Goal: Task Accomplishment & Management: Complete application form

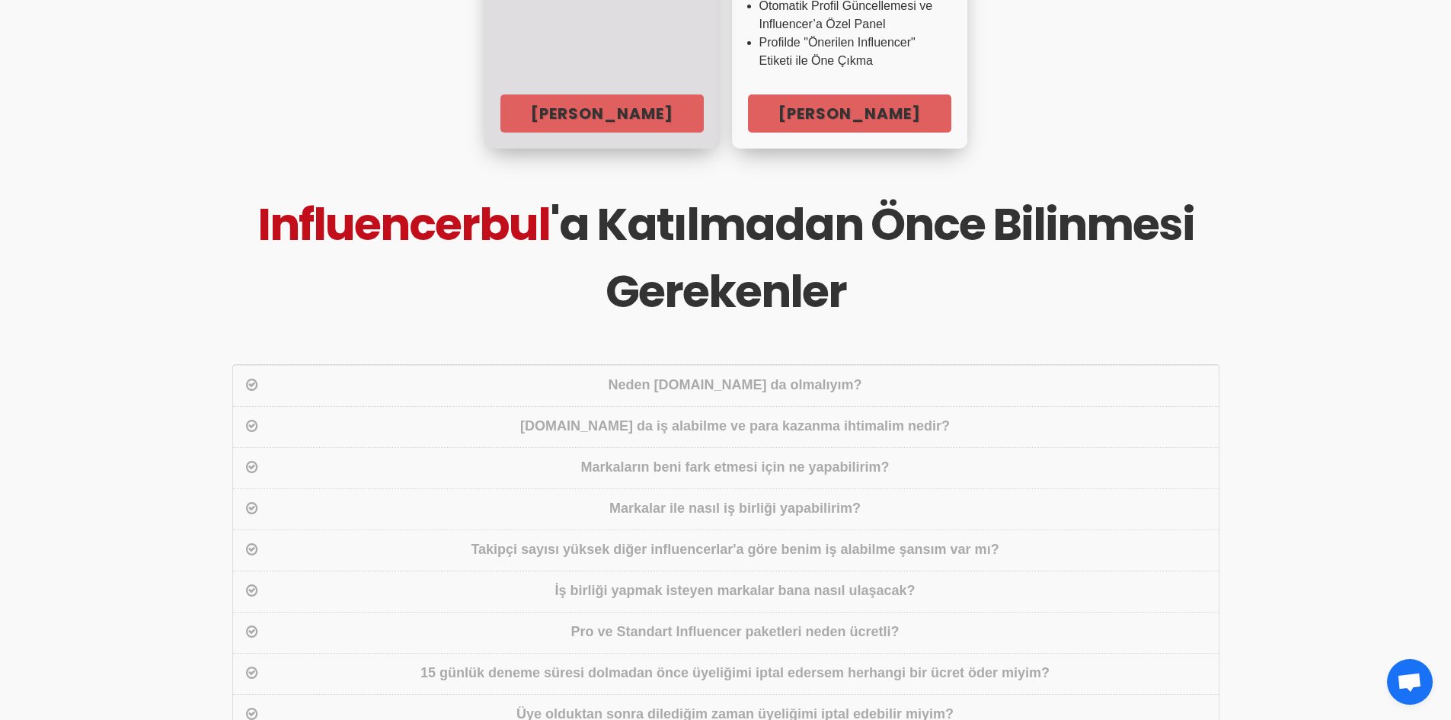
scroll to position [914, 0]
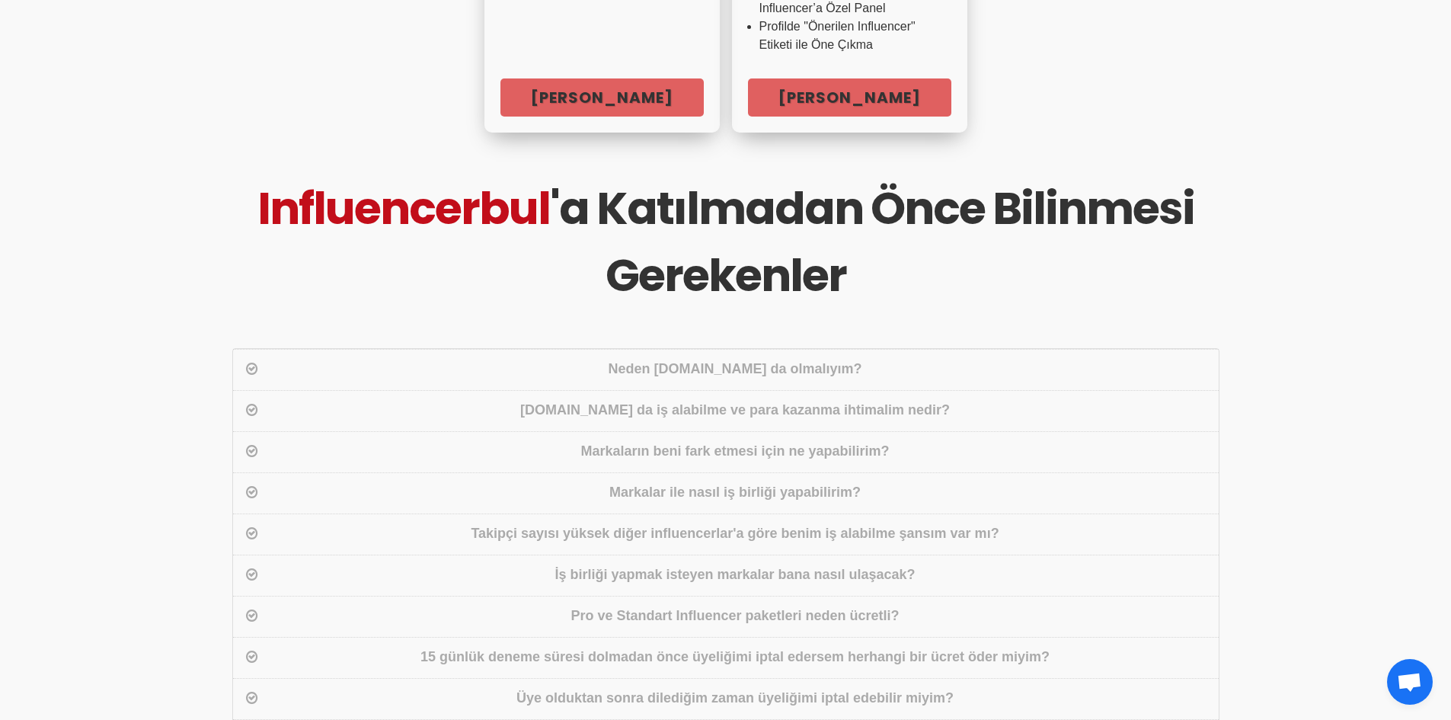
click at [715, 400] on div "Influencerbul.com da iş alabilme ve para kazanma ihtimalim nedir?" at bounding box center [735, 411] width 948 height 22
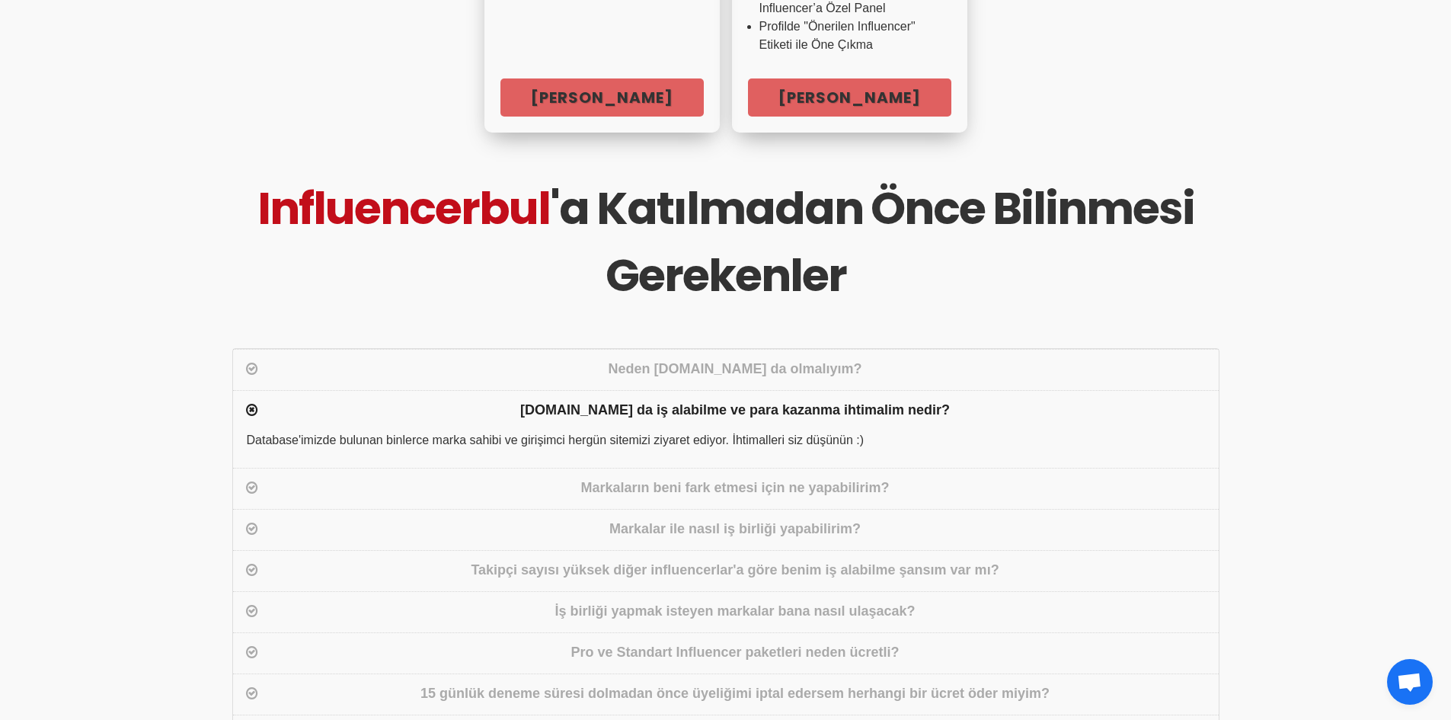
click at [715, 400] on div "Influencerbul.com da iş alabilme ve para kazanma ihtimalim nedir?" at bounding box center [735, 411] width 948 height 22
click at [715, 478] on div "Markaların beni fark etmesi için ne yapabilirim?" at bounding box center [735, 489] width 948 height 22
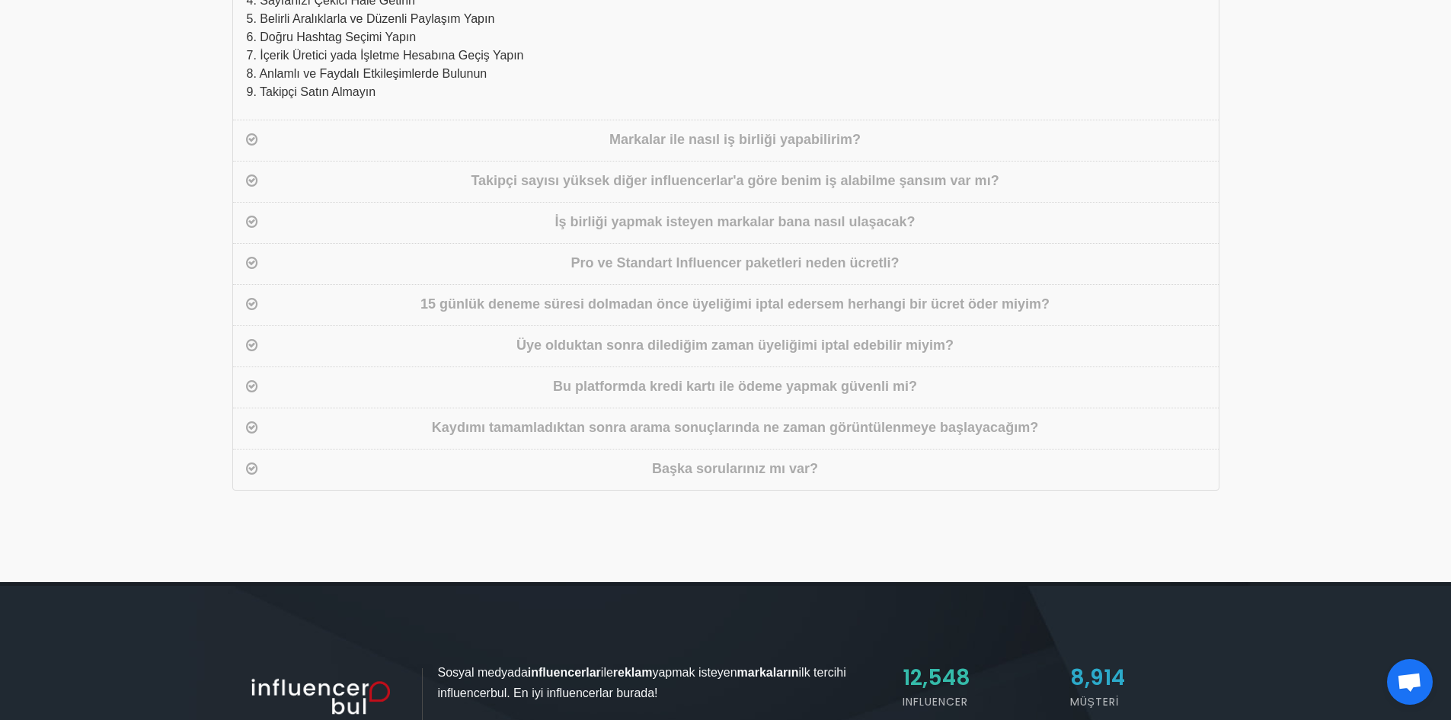
scroll to position [1447, 0]
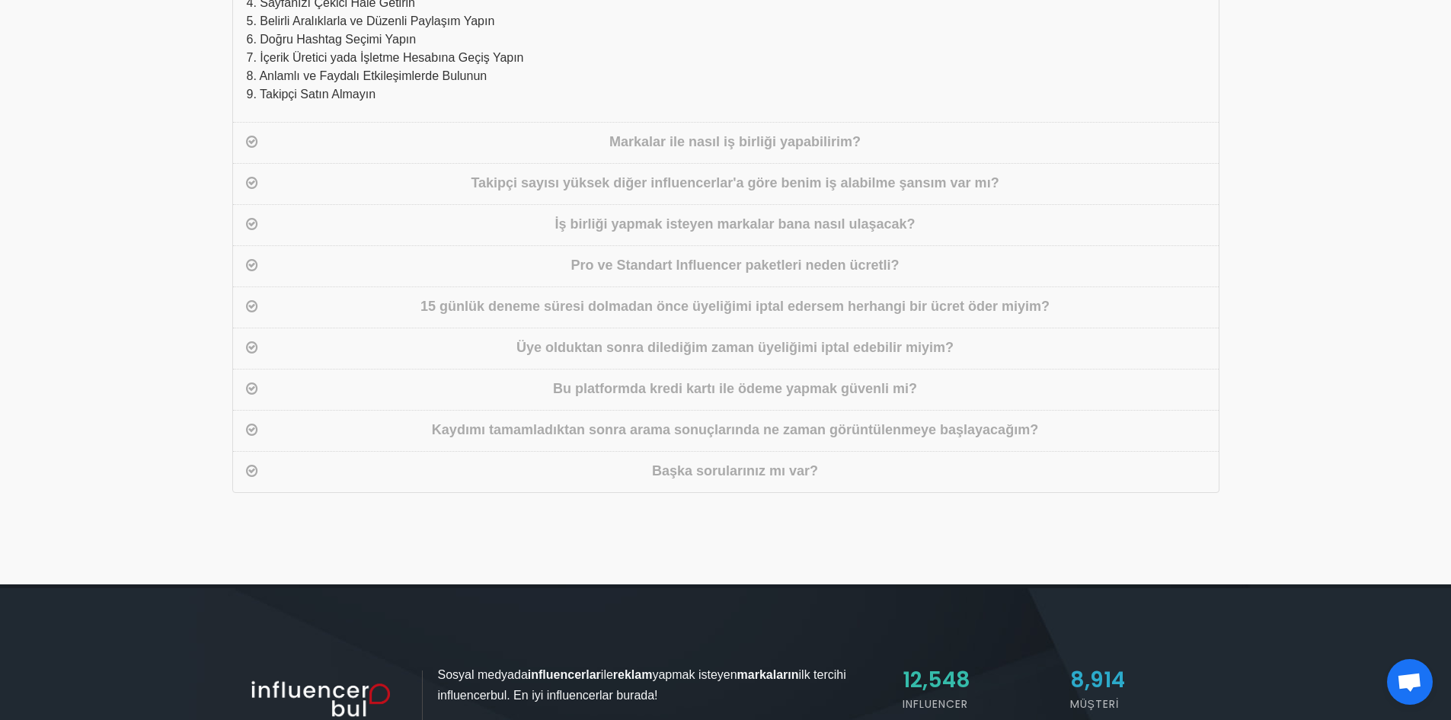
click at [746, 296] on div "15 günlük deneme süresi dolmadan önce üyeliğimi iptal edersem herhangi bir ücre…" at bounding box center [735, 307] width 948 height 22
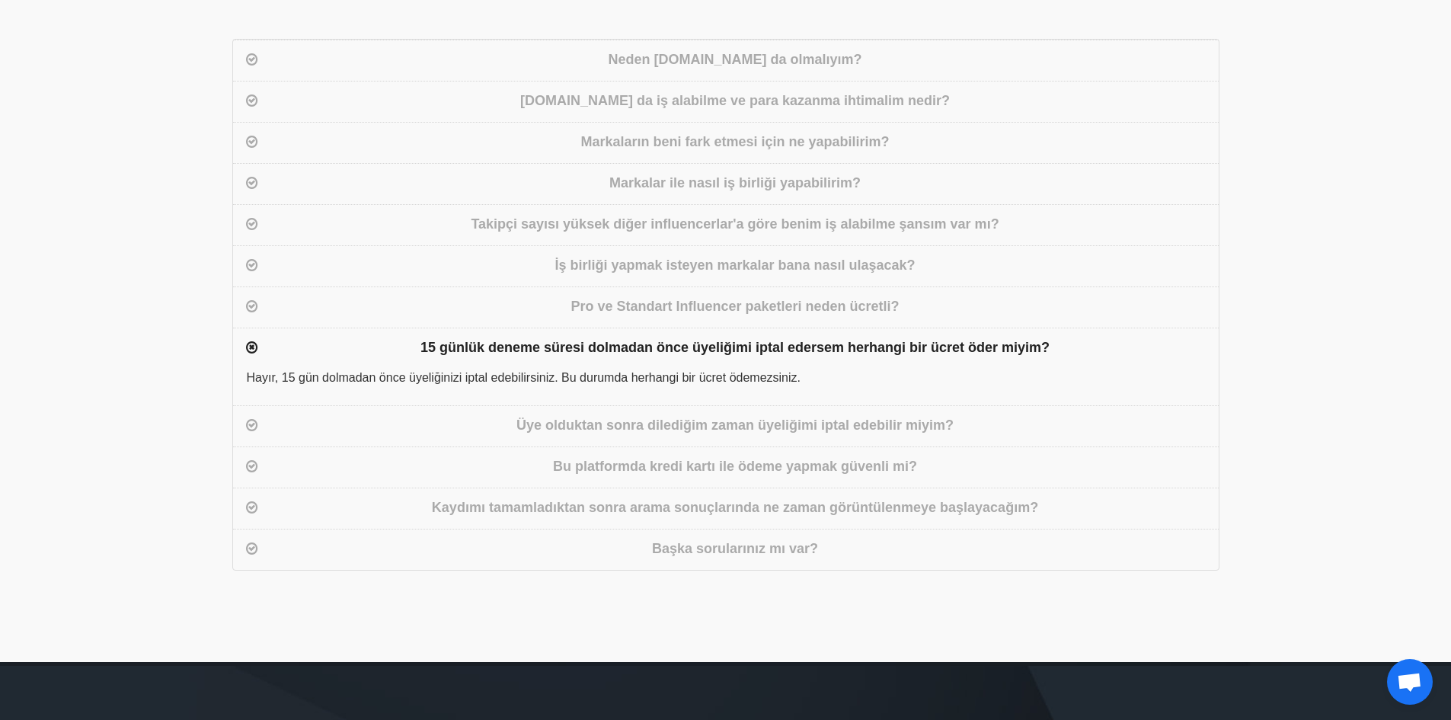
scroll to position [1219, 0]
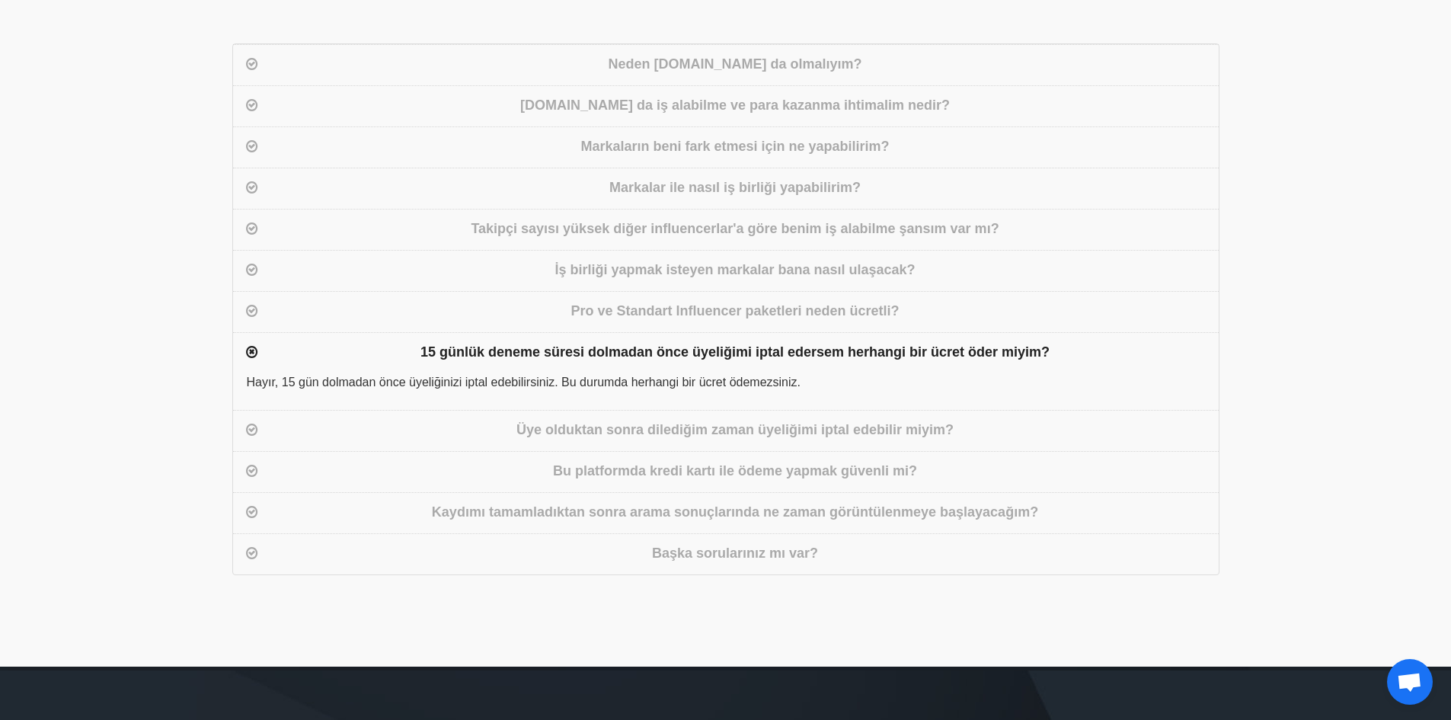
click at [785, 301] on div "Pro ve Standart Influencer paketleri neden ücretli?" at bounding box center [735, 312] width 948 height 22
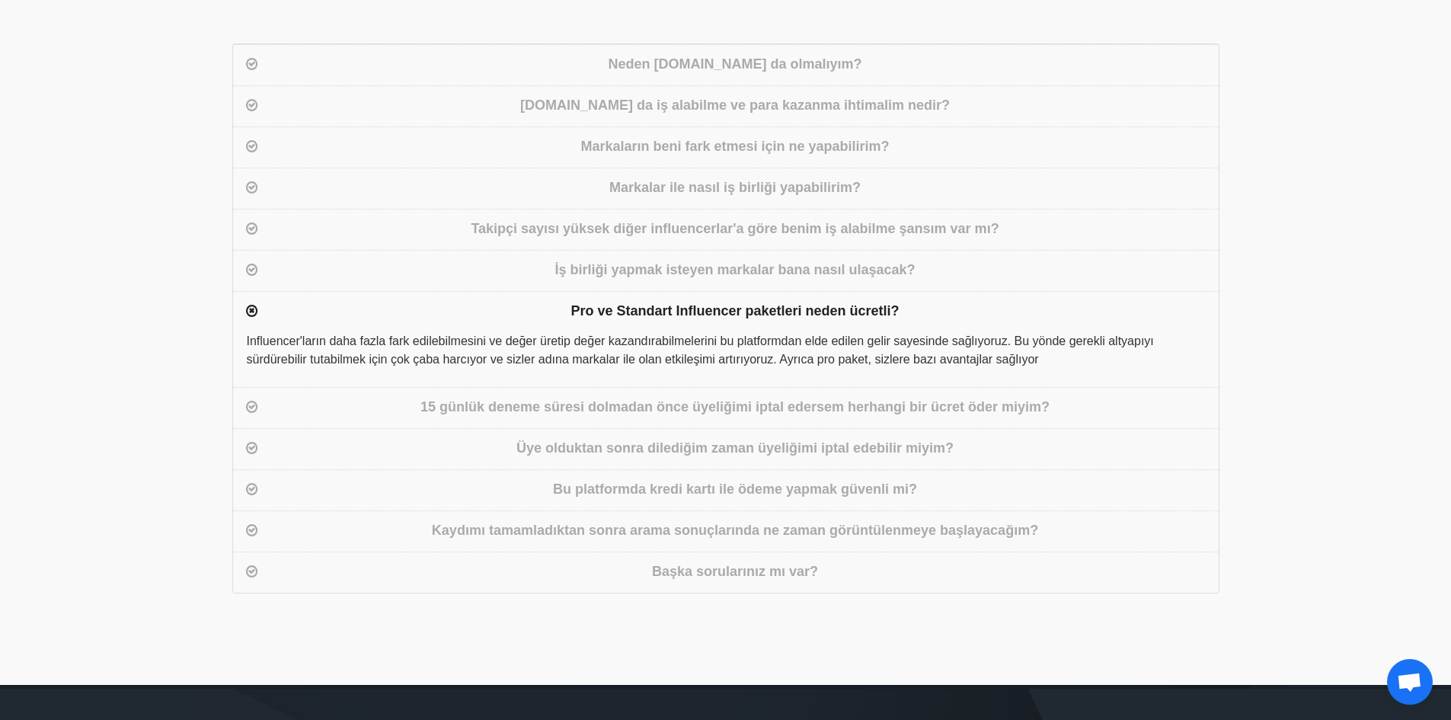
click at [772, 260] on div "İş birliği yapmak isteyen markalar bana nasıl ulaşacak?" at bounding box center [735, 271] width 948 height 22
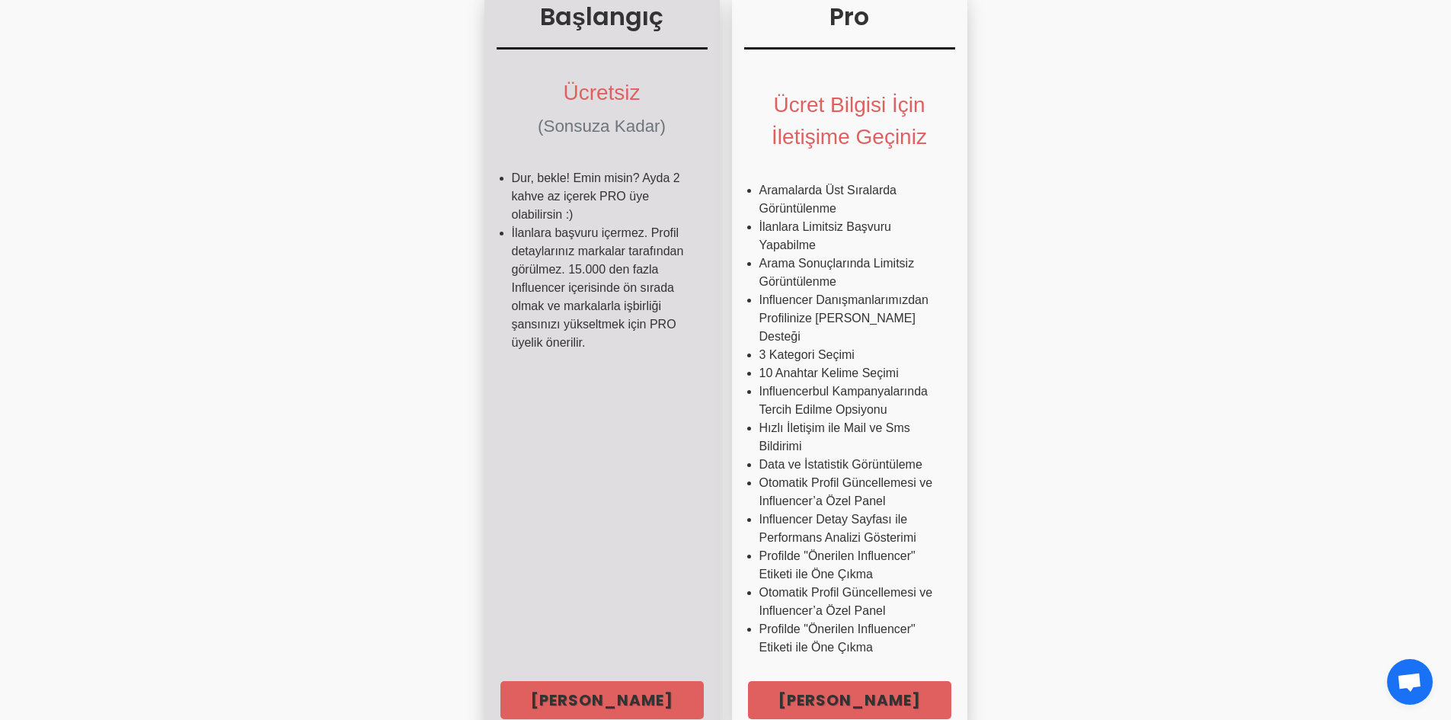
scroll to position [381, 0]
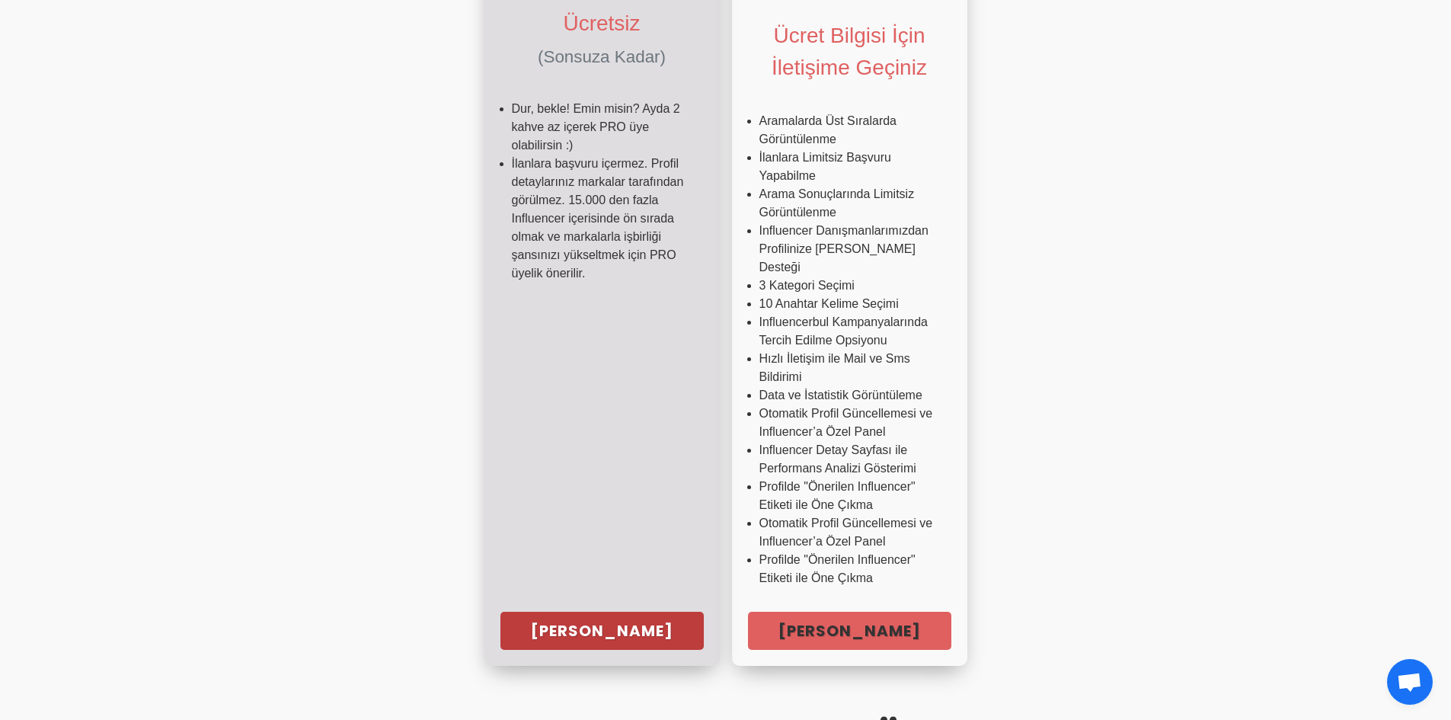
click at [612, 622] on link "Hemen Başla" at bounding box center [602, 631] width 203 height 38
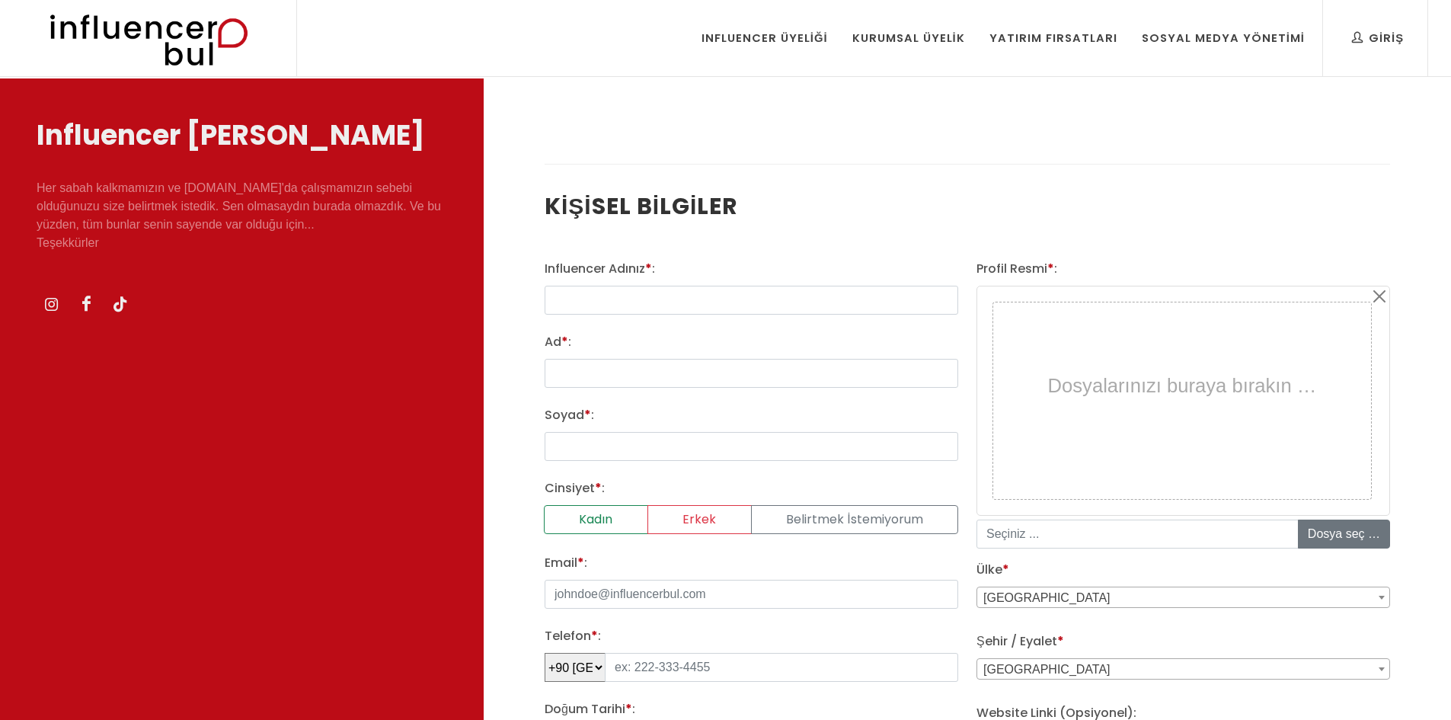
select select
click at [651, 297] on input "text" at bounding box center [752, 300] width 414 height 29
type input "lifebusracim"
click at [627, 373] on input "Ad * :" at bounding box center [752, 373] width 414 height 29
type input "Büşra"
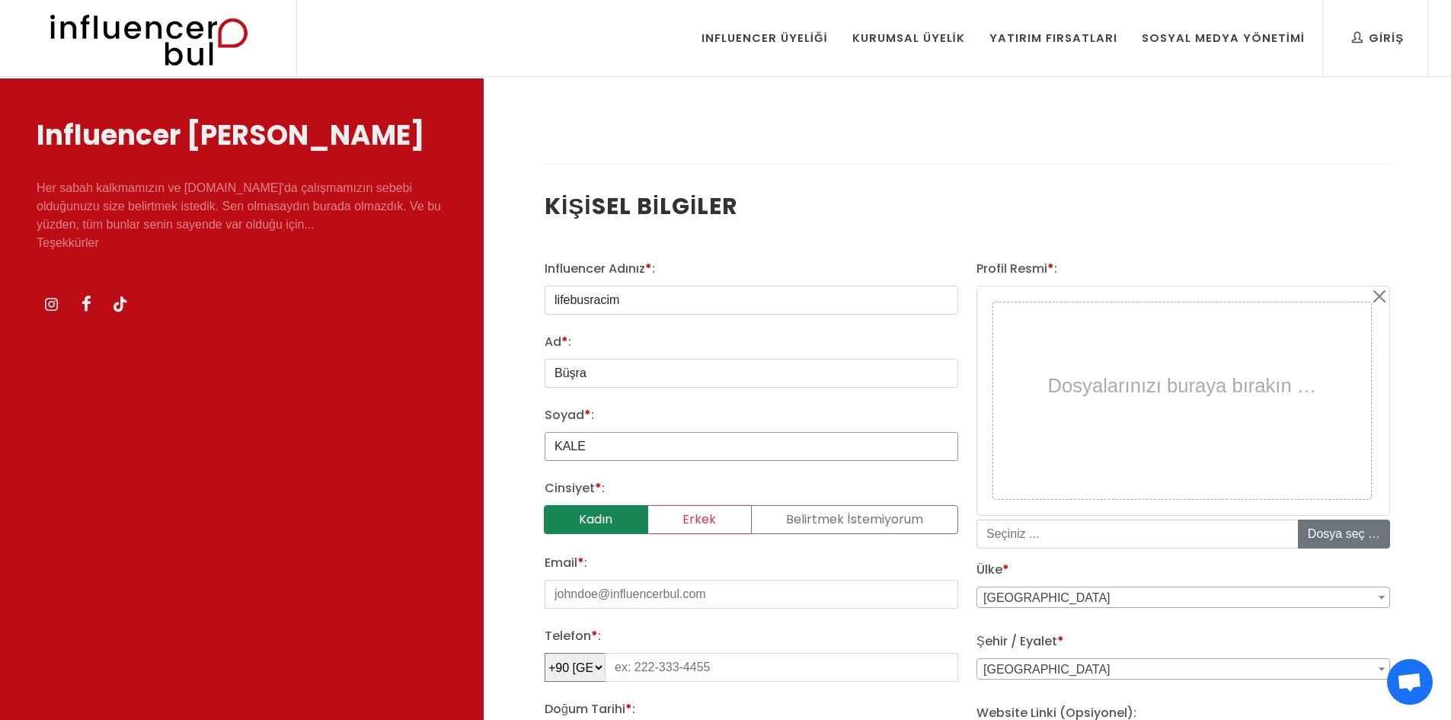
type input "KALE"
click at [594, 518] on label "Kadın" at bounding box center [596, 519] width 104 height 29
click at [555, 515] on input "Kadın" at bounding box center [550, 510] width 10 height 10
radio input "true"
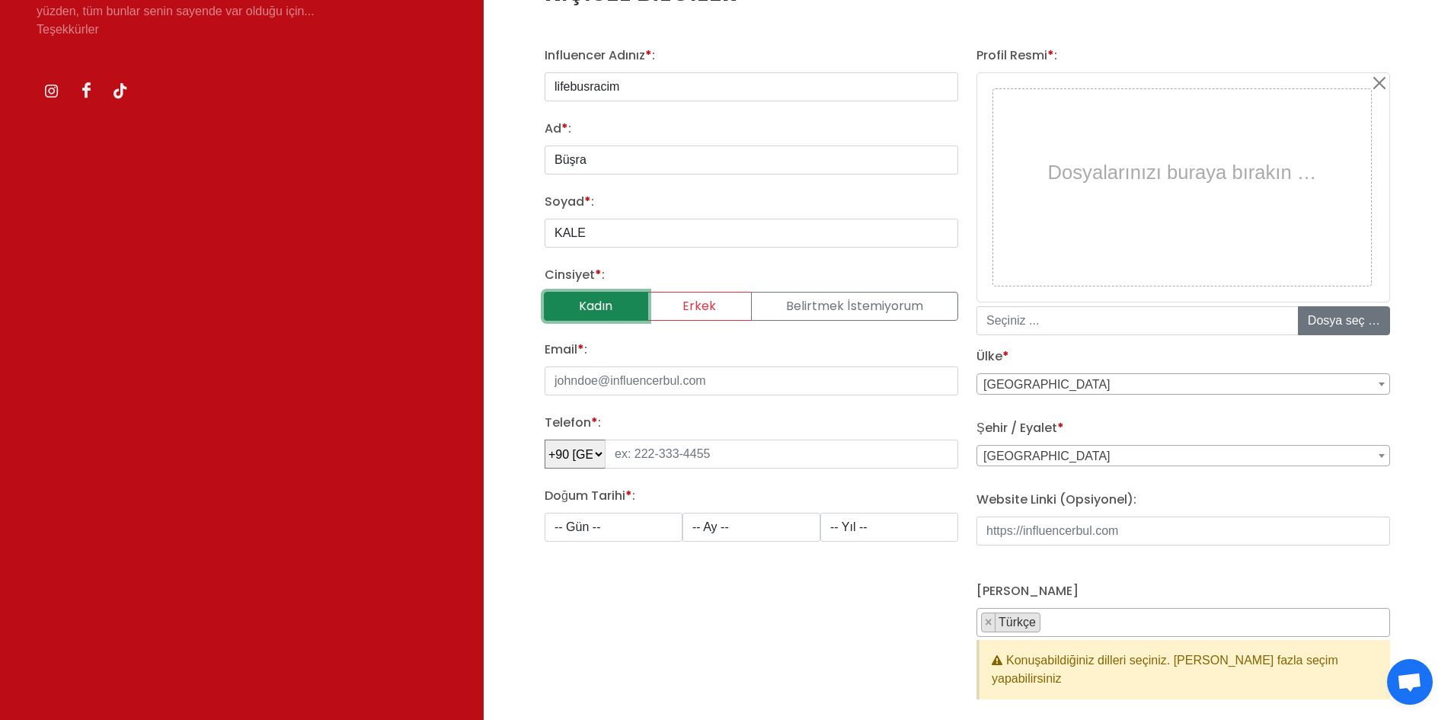
scroll to position [229, 0]
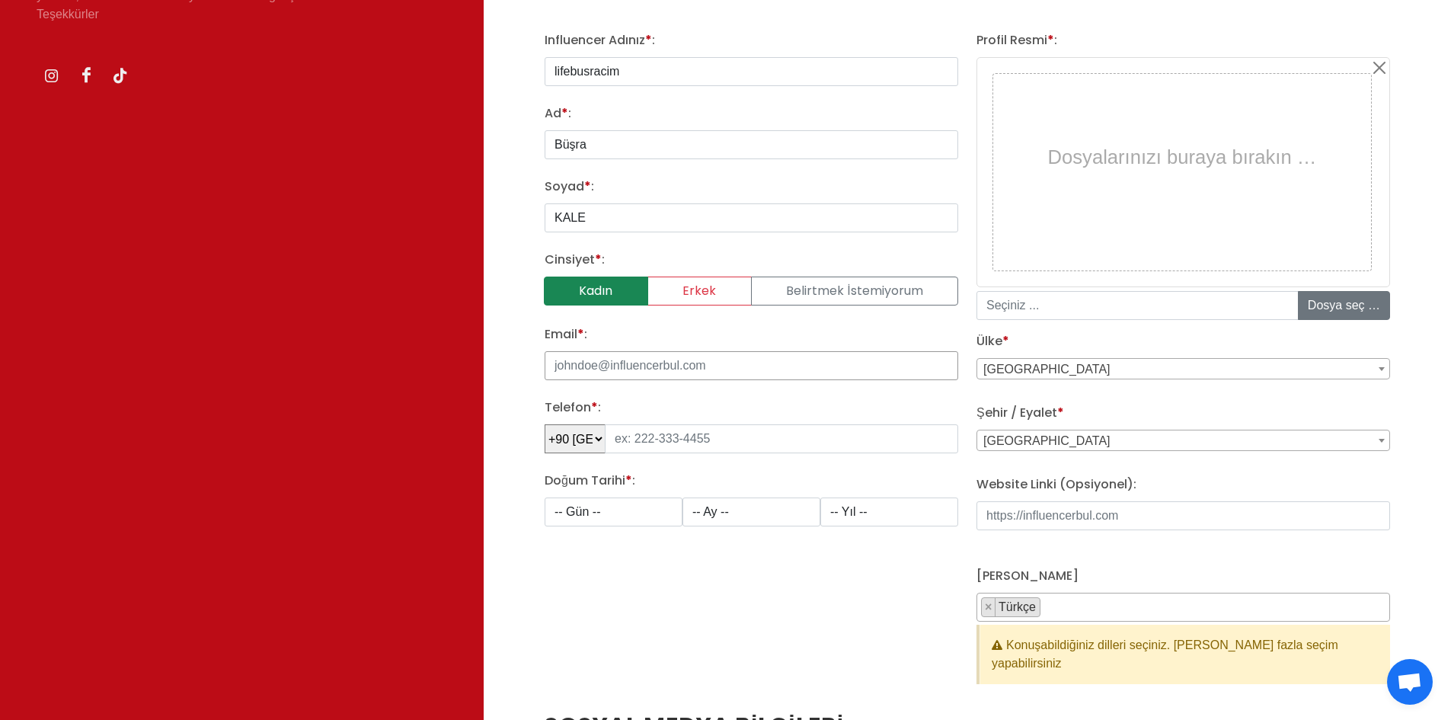
click at [665, 366] on input "Email * :" at bounding box center [752, 365] width 414 height 29
type input "[EMAIL_ADDRESS][DOMAIN_NAME]"
click at [654, 438] on input "tel" at bounding box center [781, 438] width 353 height 29
type input "506 779 06 27"
click at [629, 510] on select "-- Gün -- 1 2 3 4 5 6 7 8 9 10 11 12 13 14 15 16 17 18 19 20 21 22 23 24 25 26 …" at bounding box center [614, 511] width 138 height 29
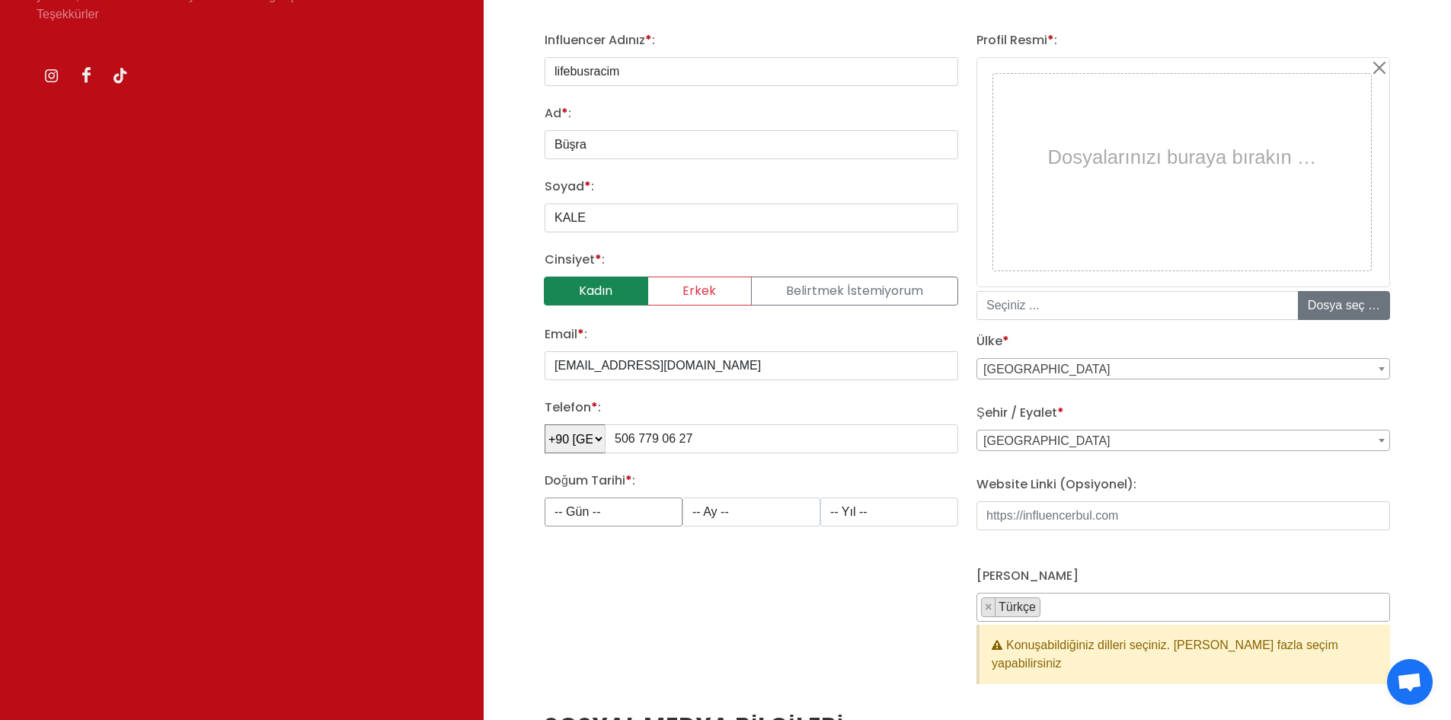
select select "7"
click at [545, 497] on select "-- Gün -- 1 2 3 4 5 6 7 8 9 10 11 12 13 14 15 16 17 18 19 20 21 22 23 24 25 26 …" at bounding box center [614, 511] width 138 height 29
click at [731, 499] on select "-- Ay -- 1 2 3 4 5 6 7 8 9 10 11 12" at bounding box center [752, 511] width 138 height 29
select select "8"
click at [683, 497] on select "-- Ay -- 1 2 3 4 5 6 7 8 9 10 11 12" at bounding box center [752, 511] width 138 height 29
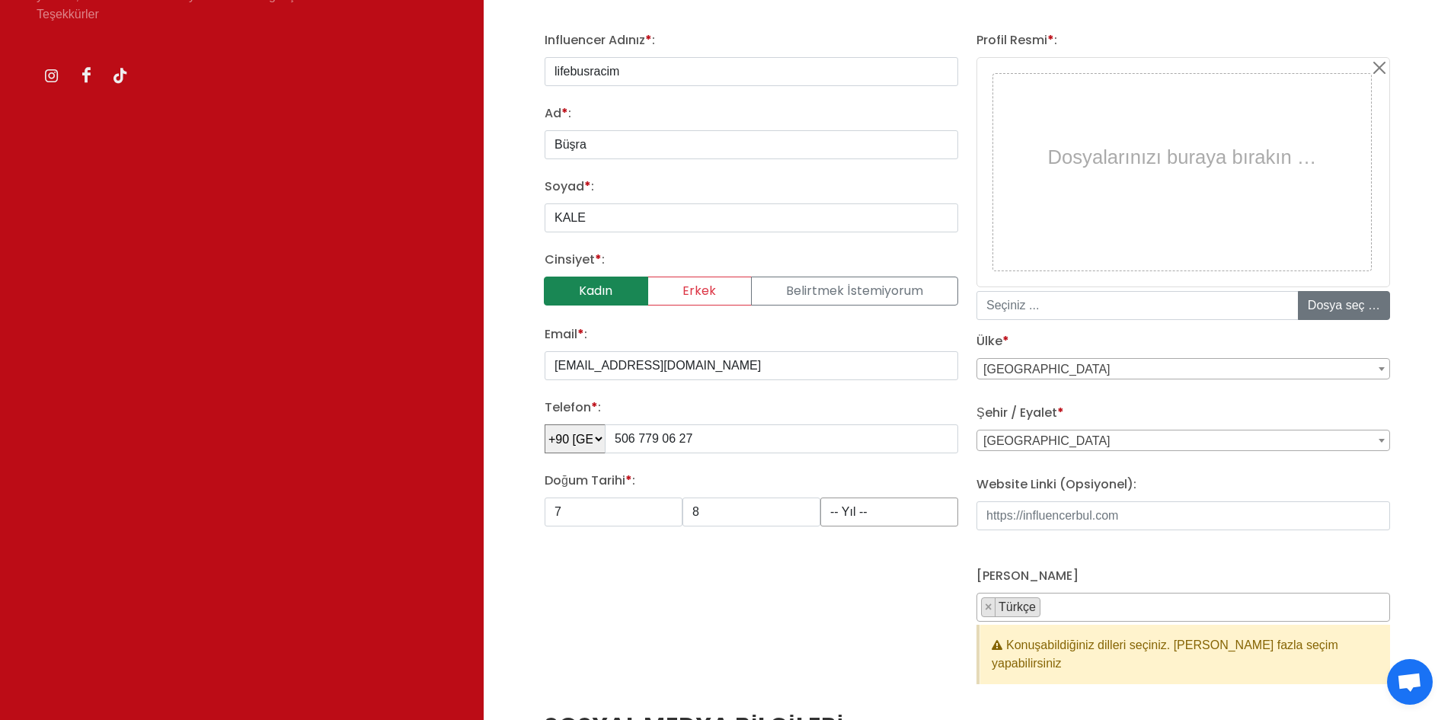
click at [894, 513] on select "-- Yıl -- 2008 2007 2006 2005 2004 2003 2002 2001 2000 1999 1998 1997 1996 1995…" at bounding box center [889, 511] width 138 height 29
select select "1994"
click at [820, 497] on select "-- Yıl -- 2008 2007 2006 2005 2004 2003 2002 2001 2000 1999 1998 1997 1996 1995…" at bounding box center [889, 511] width 138 height 29
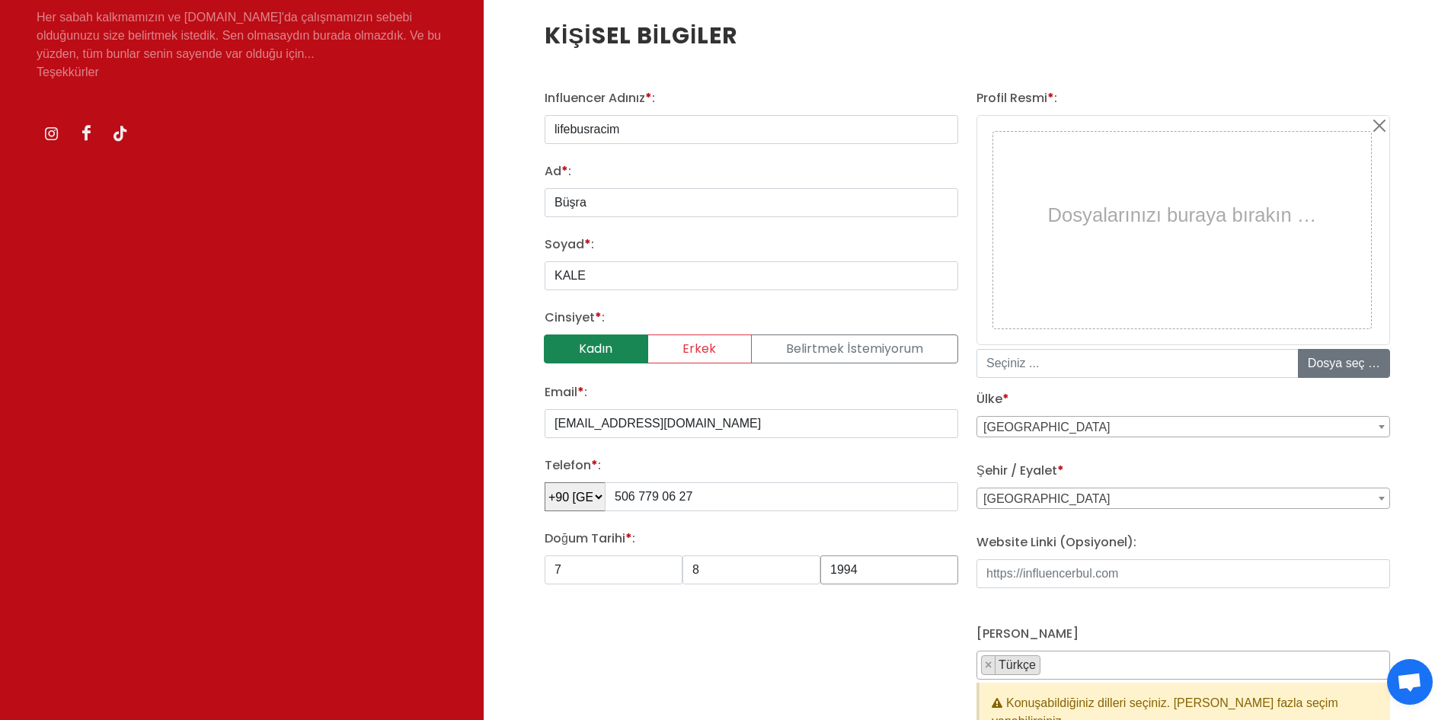
scroll to position [152, 0]
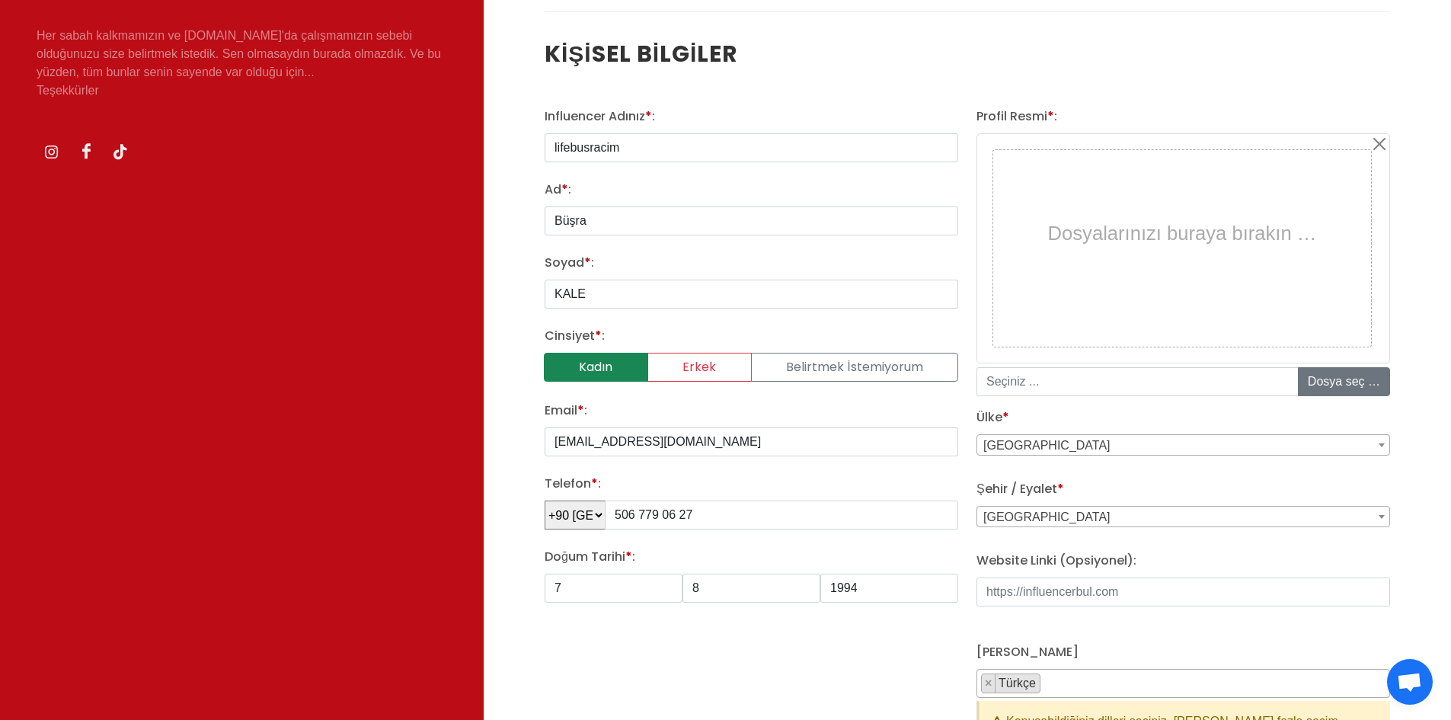
click at [1170, 248] on div "Dosyalarınızı buraya bırakın …" at bounding box center [1182, 233] width 370 height 158
click at [1325, 373] on input "file" at bounding box center [1414, 381] width 231 height 27
click at [1320, 379] on input "file" at bounding box center [1414, 381] width 231 height 27
type input "C:\fakepath\adasdasde.jpg"
type input "adasdasde.jpg"
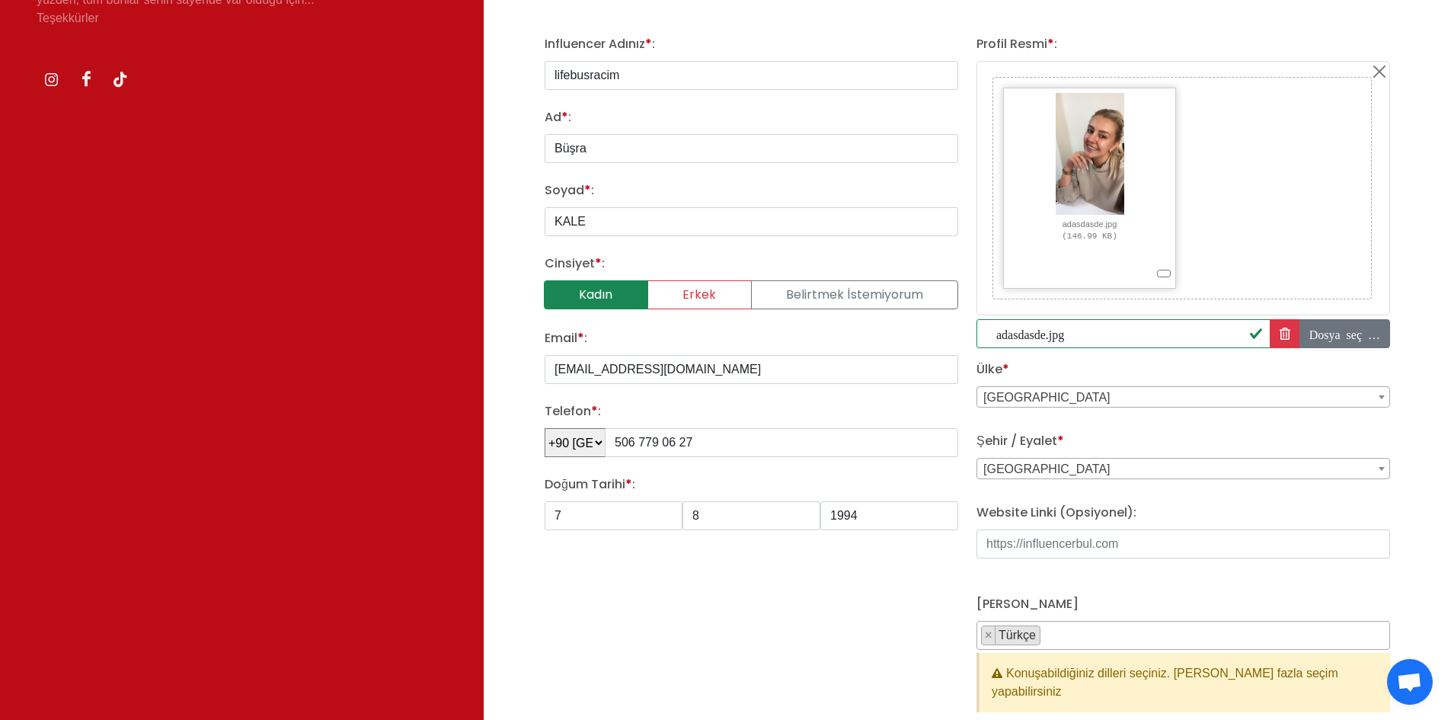
scroll to position [229, 0]
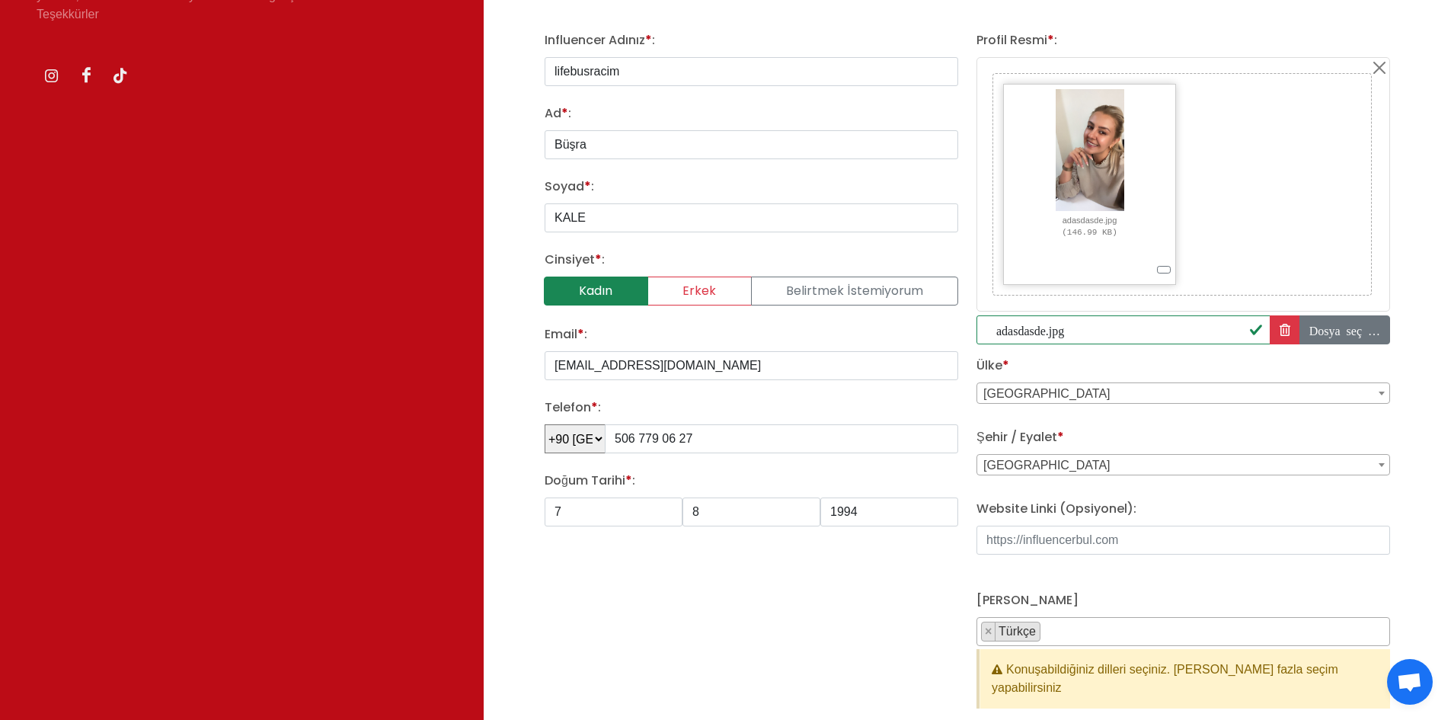
click at [1041, 460] on span "Adana" at bounding box center [1183, 465] width 412 height 21
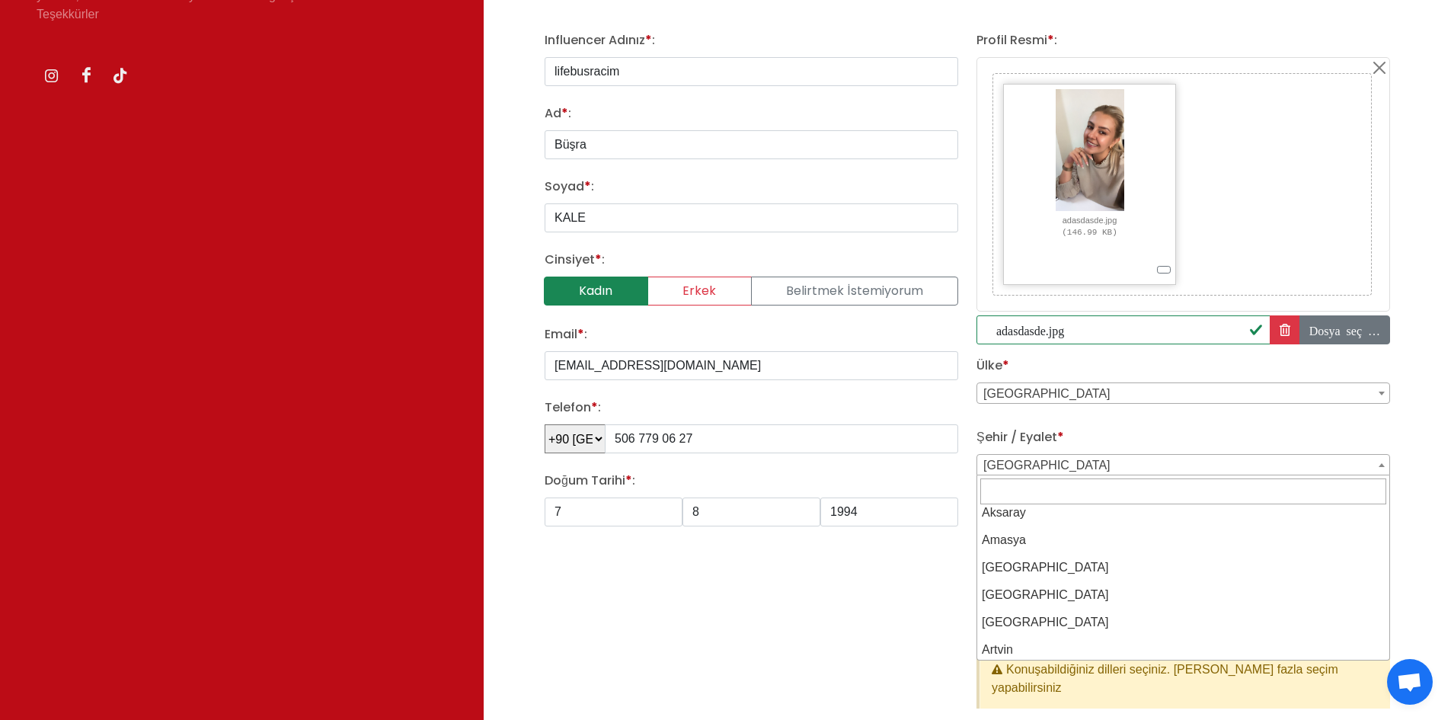
scroll to position [152, 0]
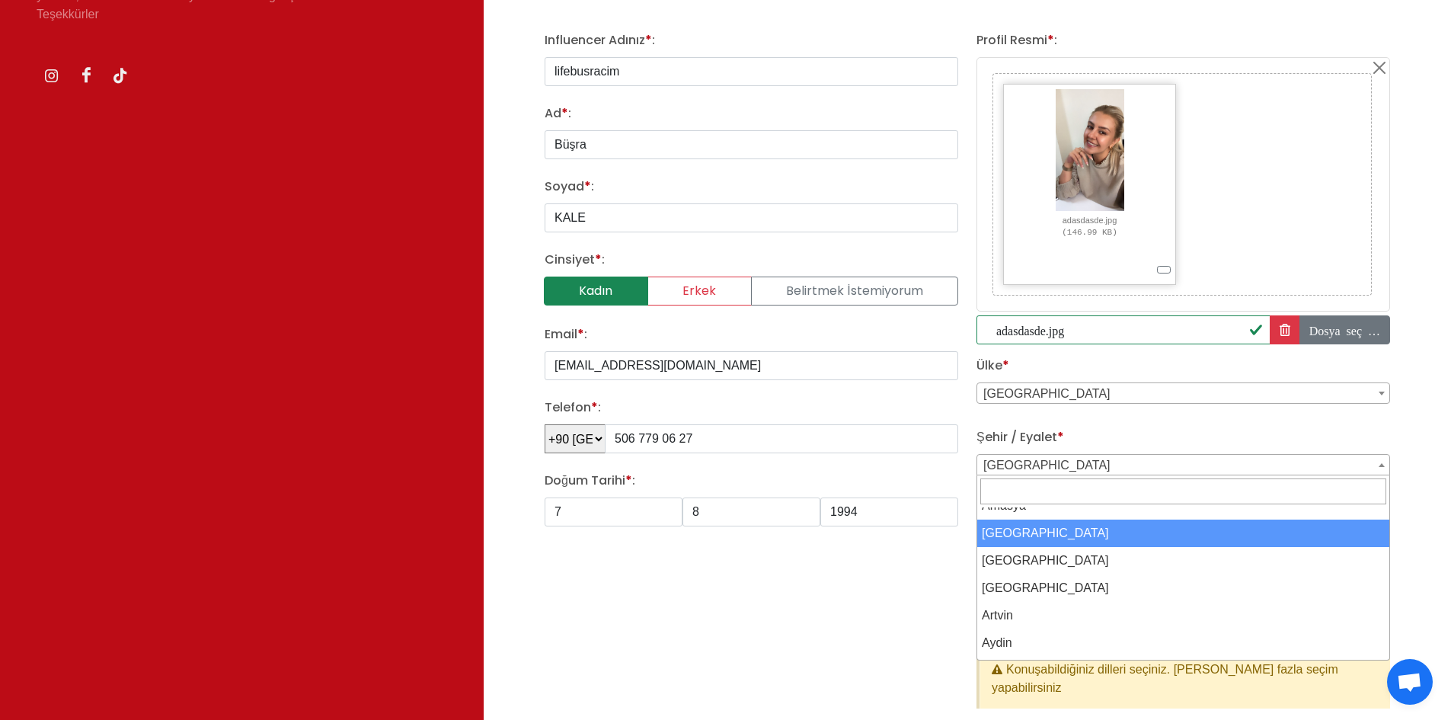
select select "3669"
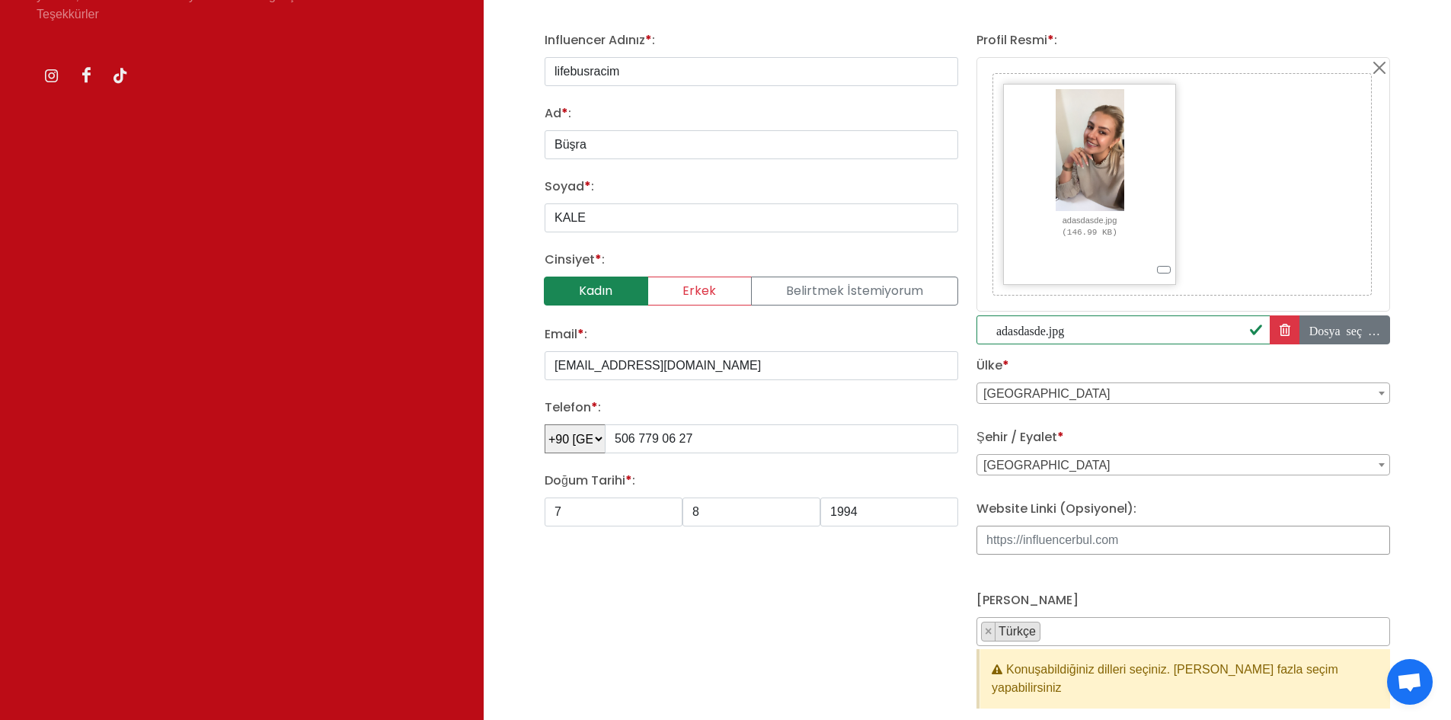
click at [1073, 541] on input "Website Linki (Opsiyonel):" at bounding box center [1184, 540] width 414 height 29
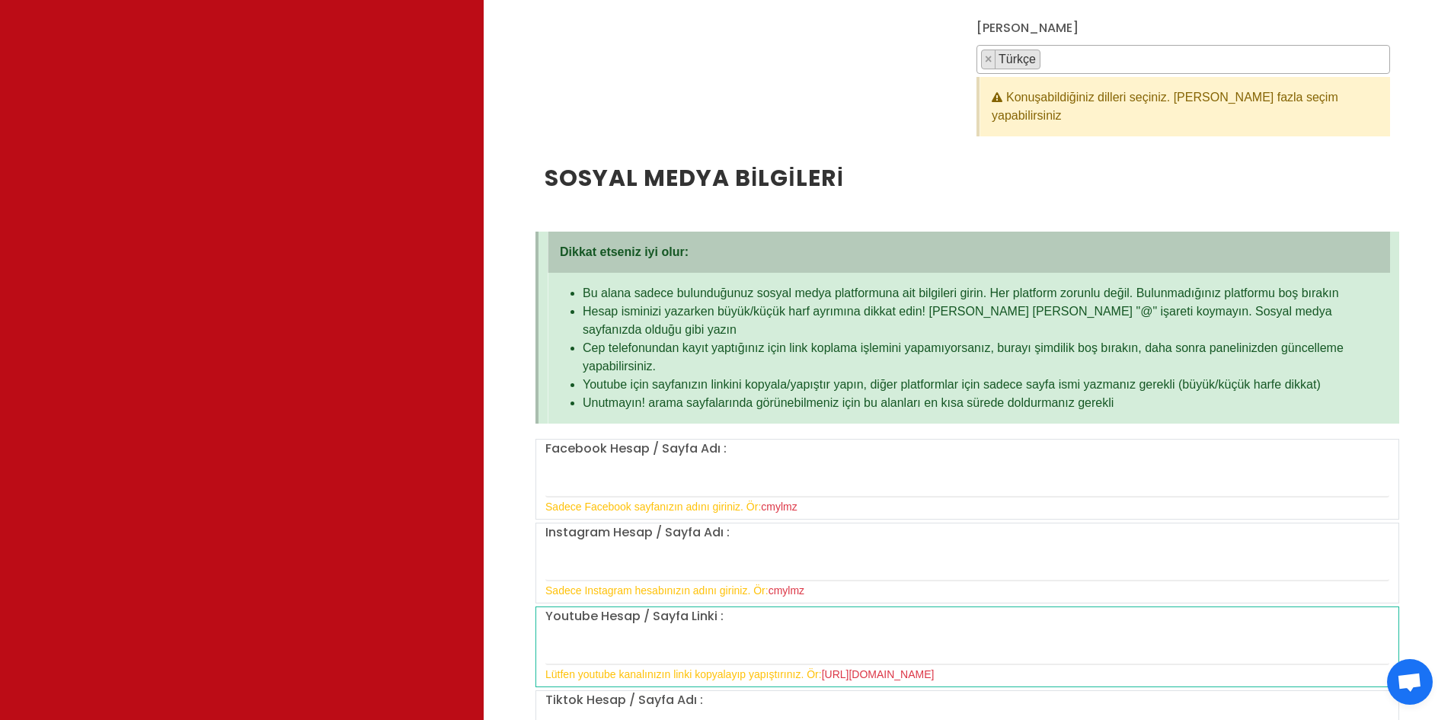
scroll to position [838, 0]
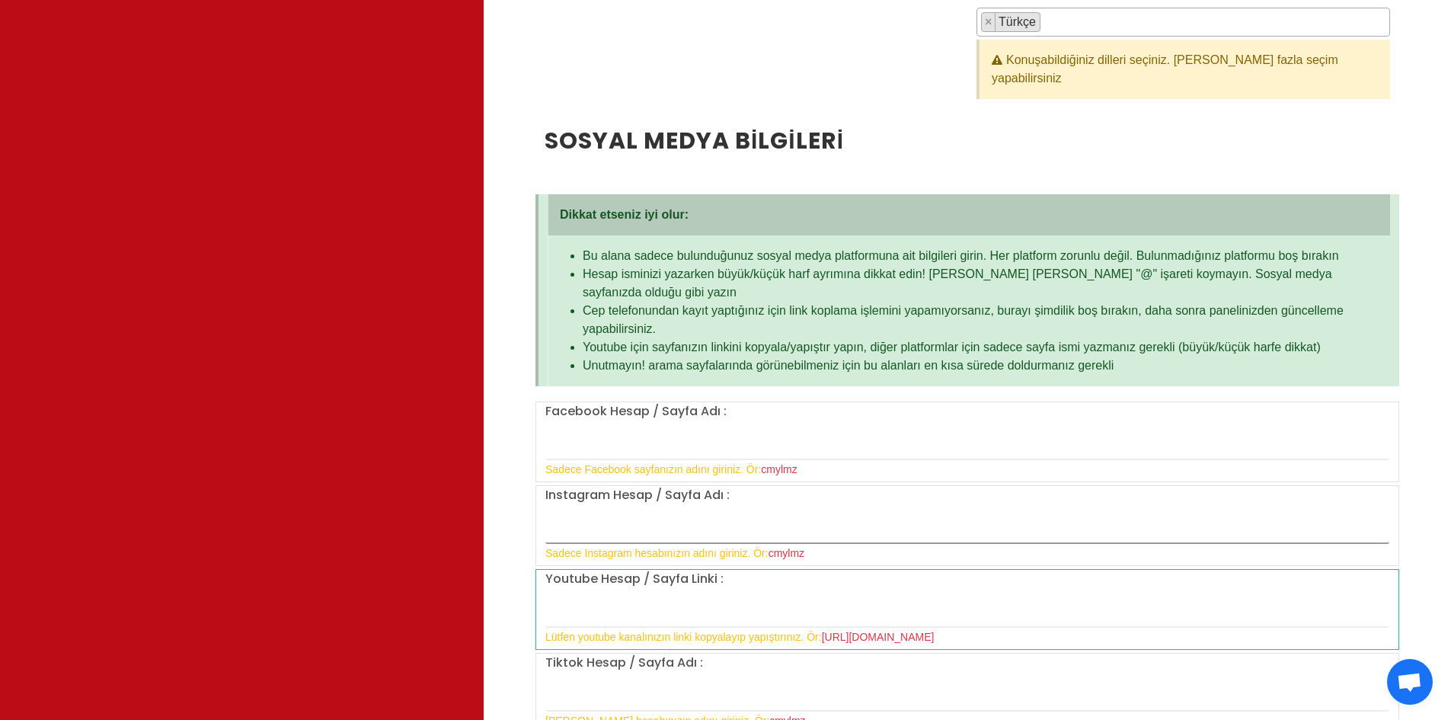
click at [656, 512] on input "text" at bounding box center [967, 528] width 844 height 32
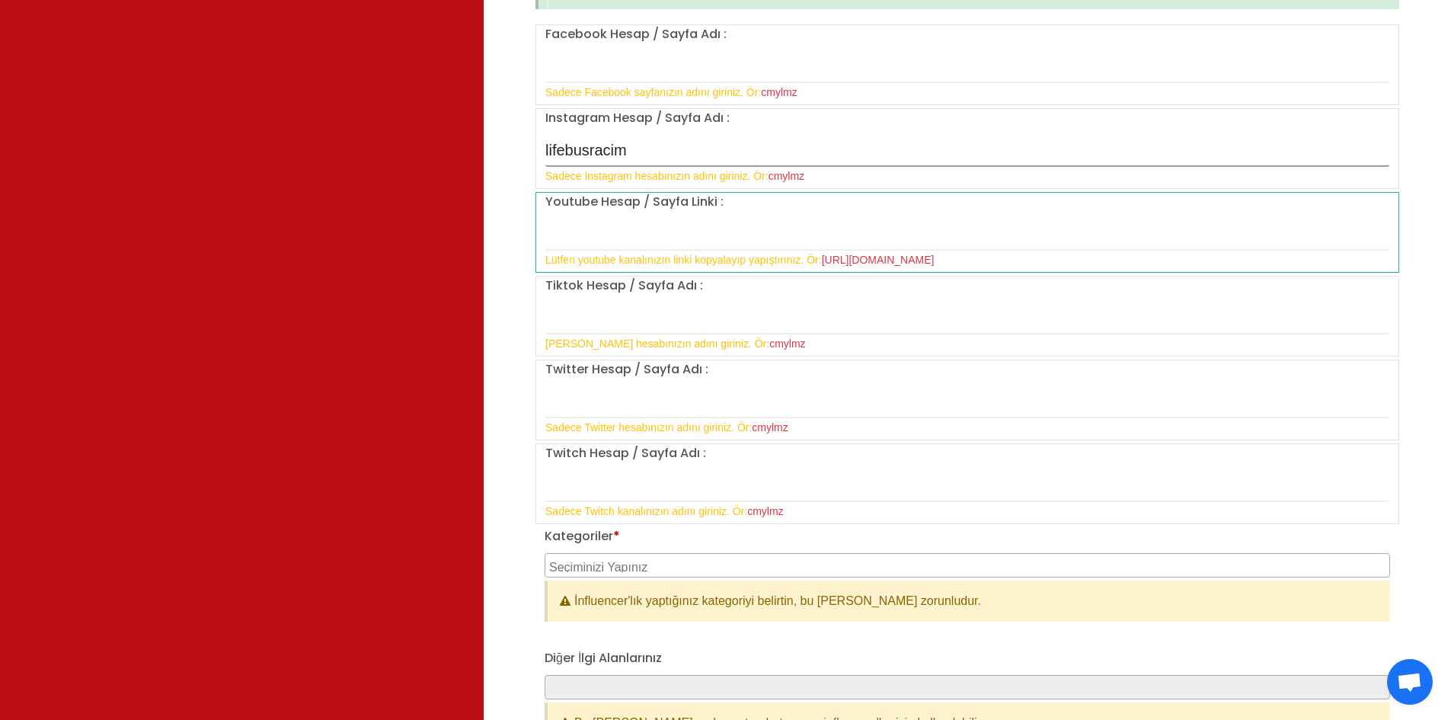
scroll to position [1219, 0]
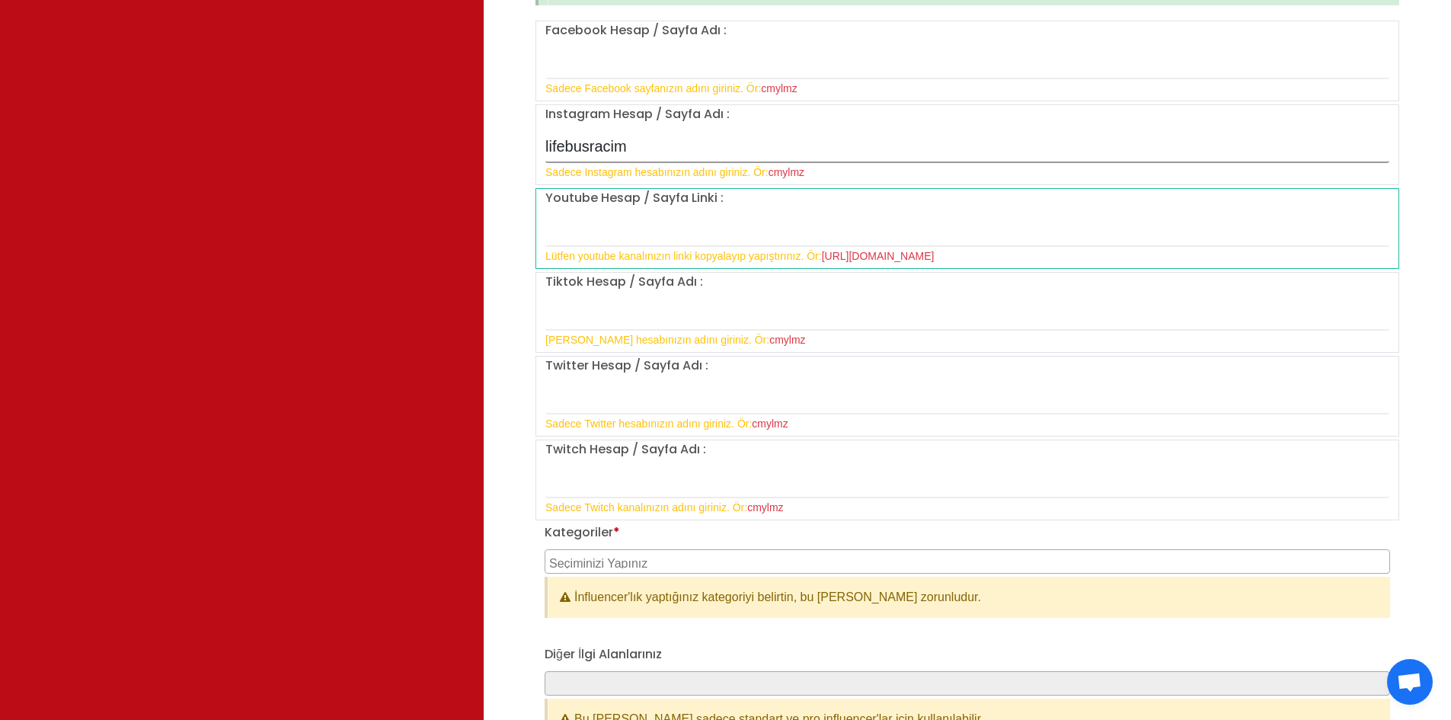
type input "lifebusracim"
click at [704, 555] on textarea "Search" at bounding box center [969, 562] width 840 height 14
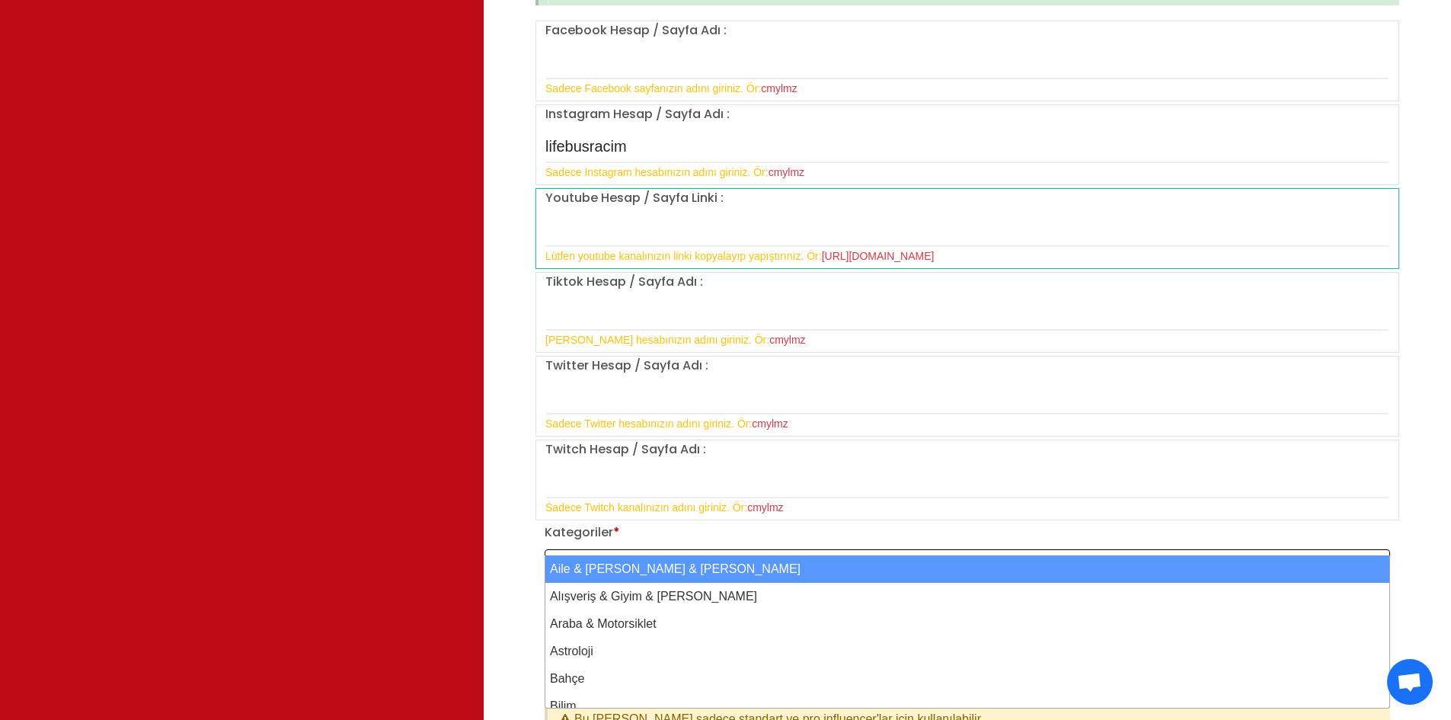
click at [704, 555] on textarea "Search" at bounding box center [969, 562] width 840 height 14
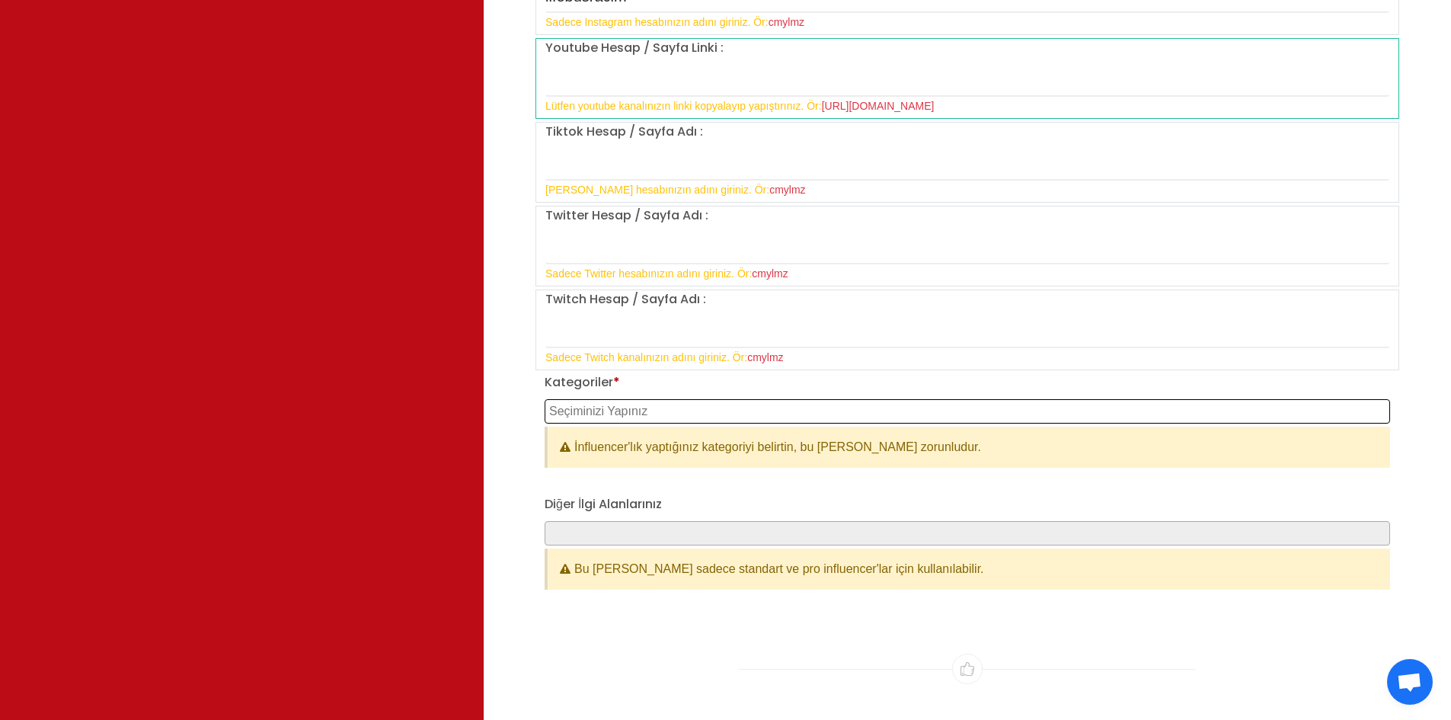
scroll to position [1371, 0]
click at [723, 402] on textarea "Search" at bounding box center [969, 409] width 840 height 14
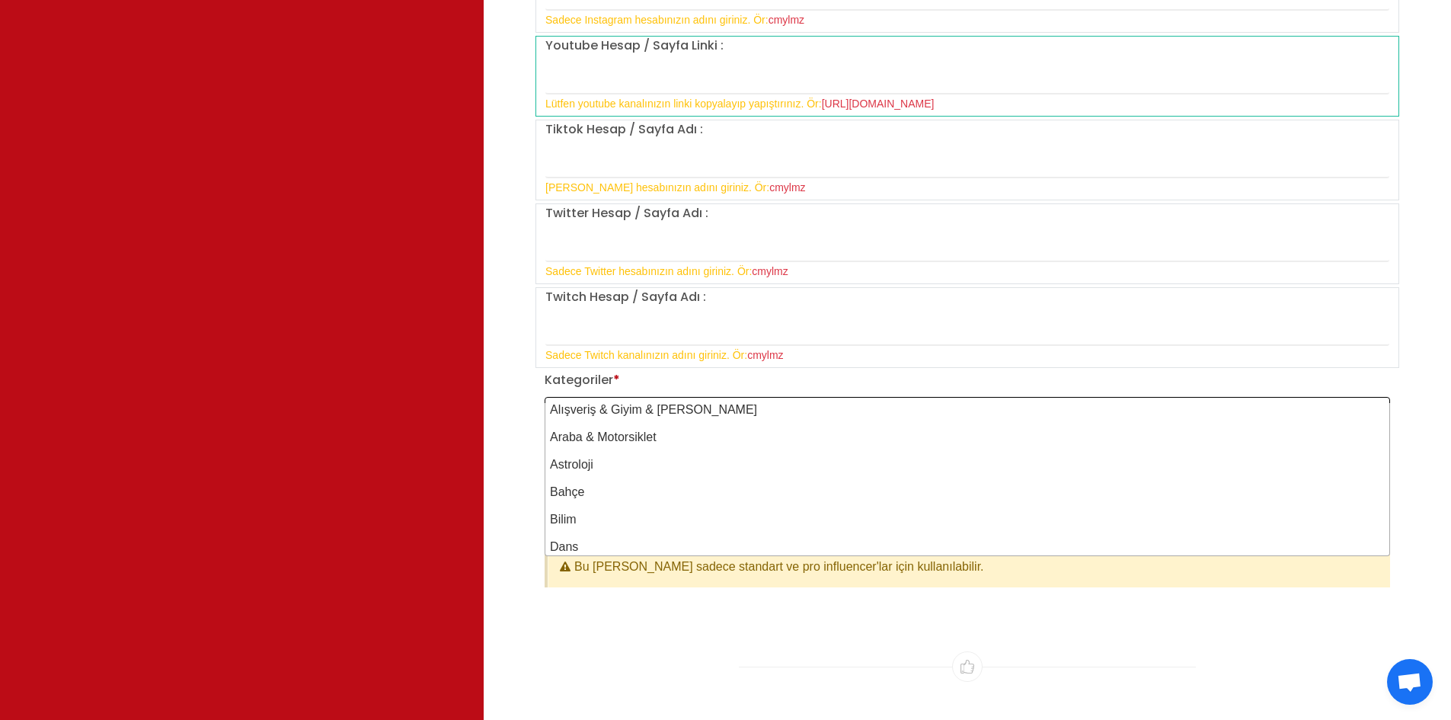
scroll to position [0, 0]
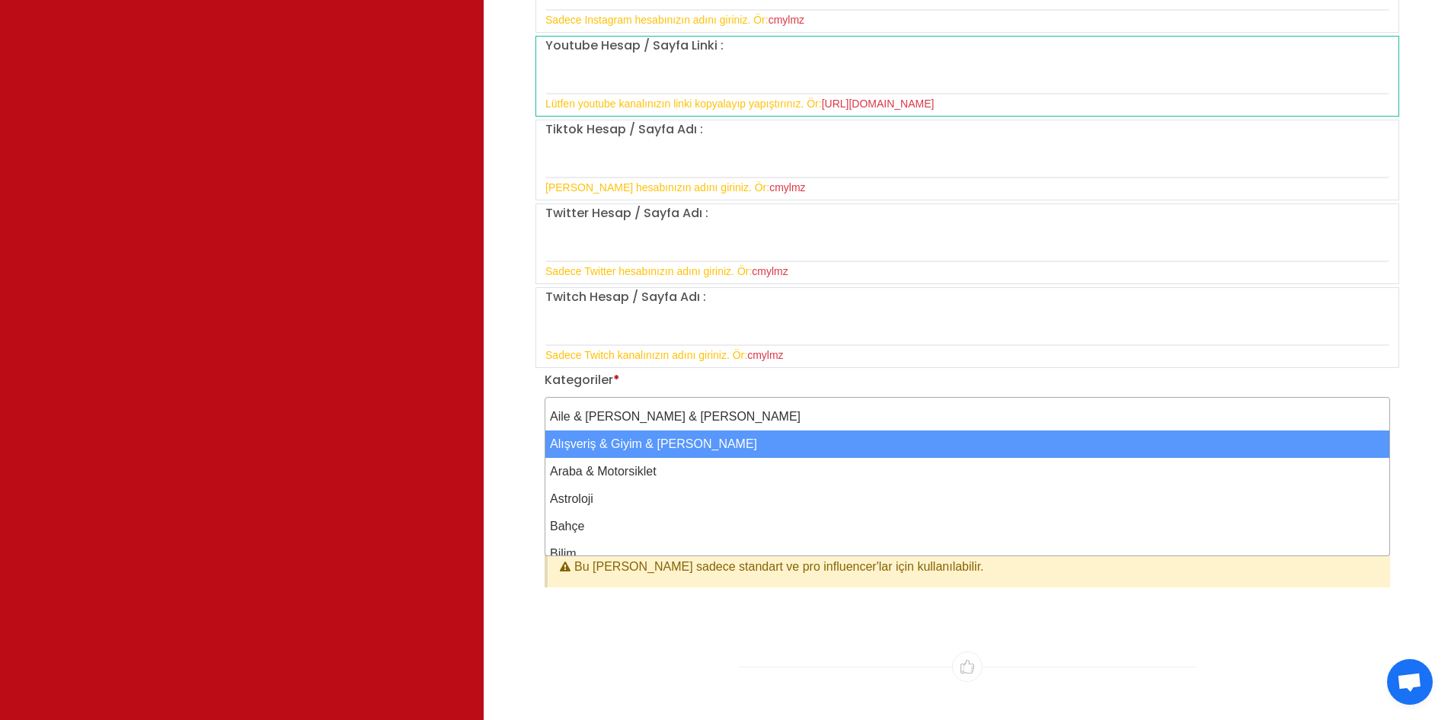
select select "2"
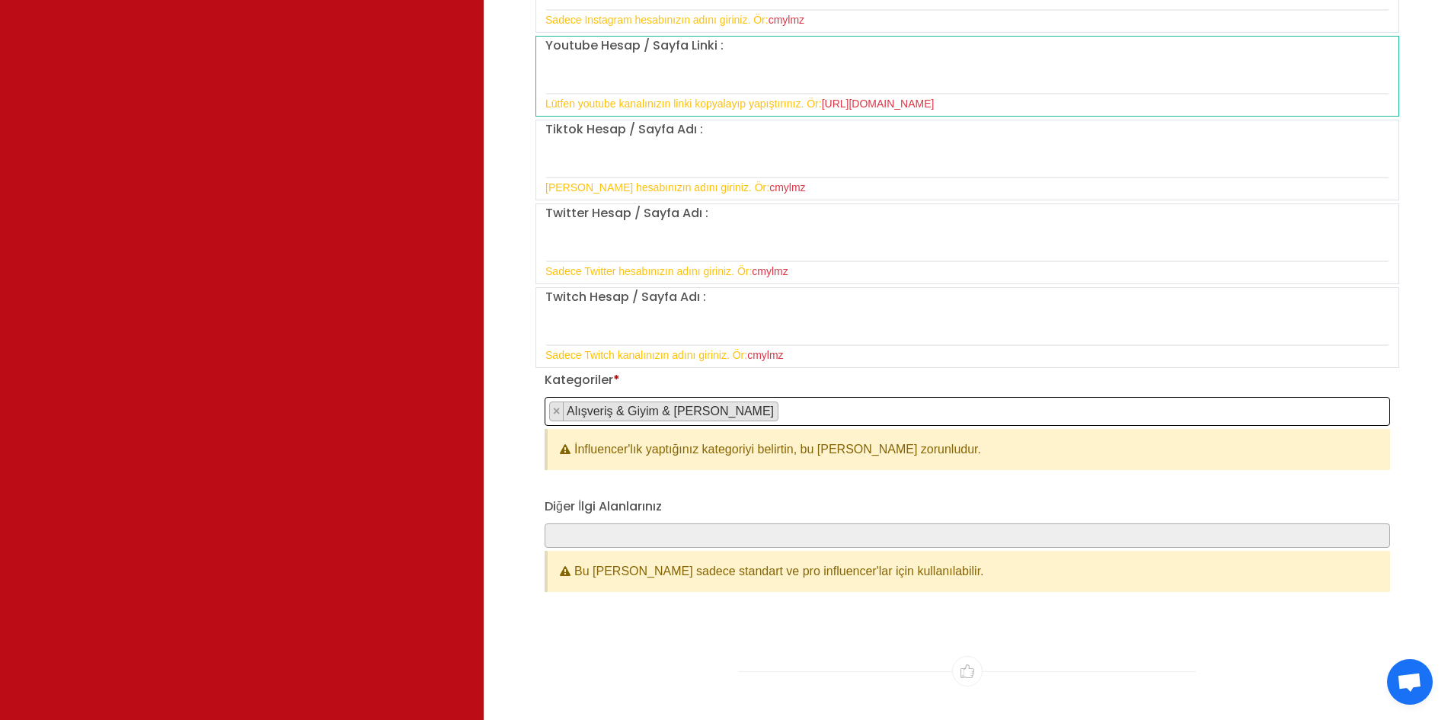
click at [756, 397] on span "× Alışveriş & Giyim & Aksesuar" at bounding box center [968, 411] width 846 height 29
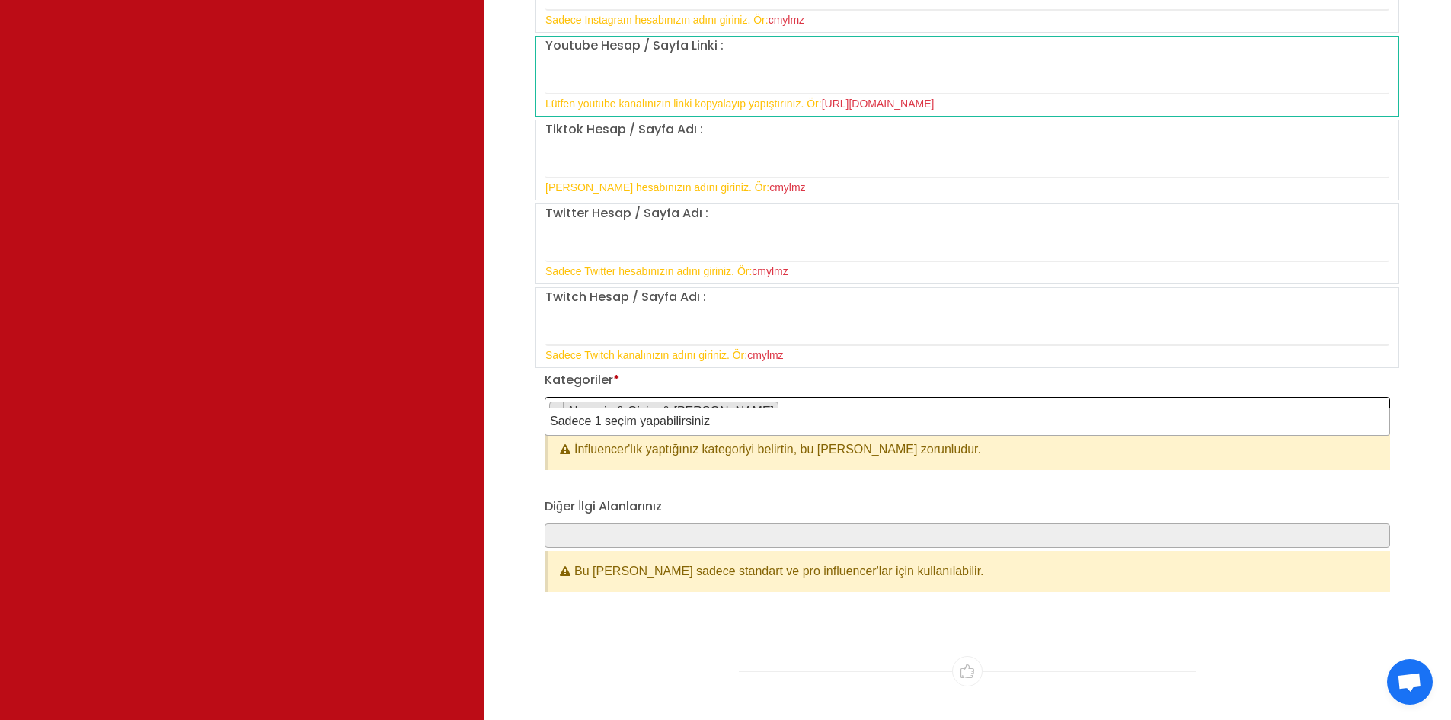
click at [756, 397] on span "× Alışveriş & Giyim & Aksesuar" at bounding box center [968, 411] width 846 height 29
click at [645, 523] on span at bounding box center [968, 535] width 846 height 24
click at [561, 402] on button "×" at bounding box center [557, 411] width 14 height 18
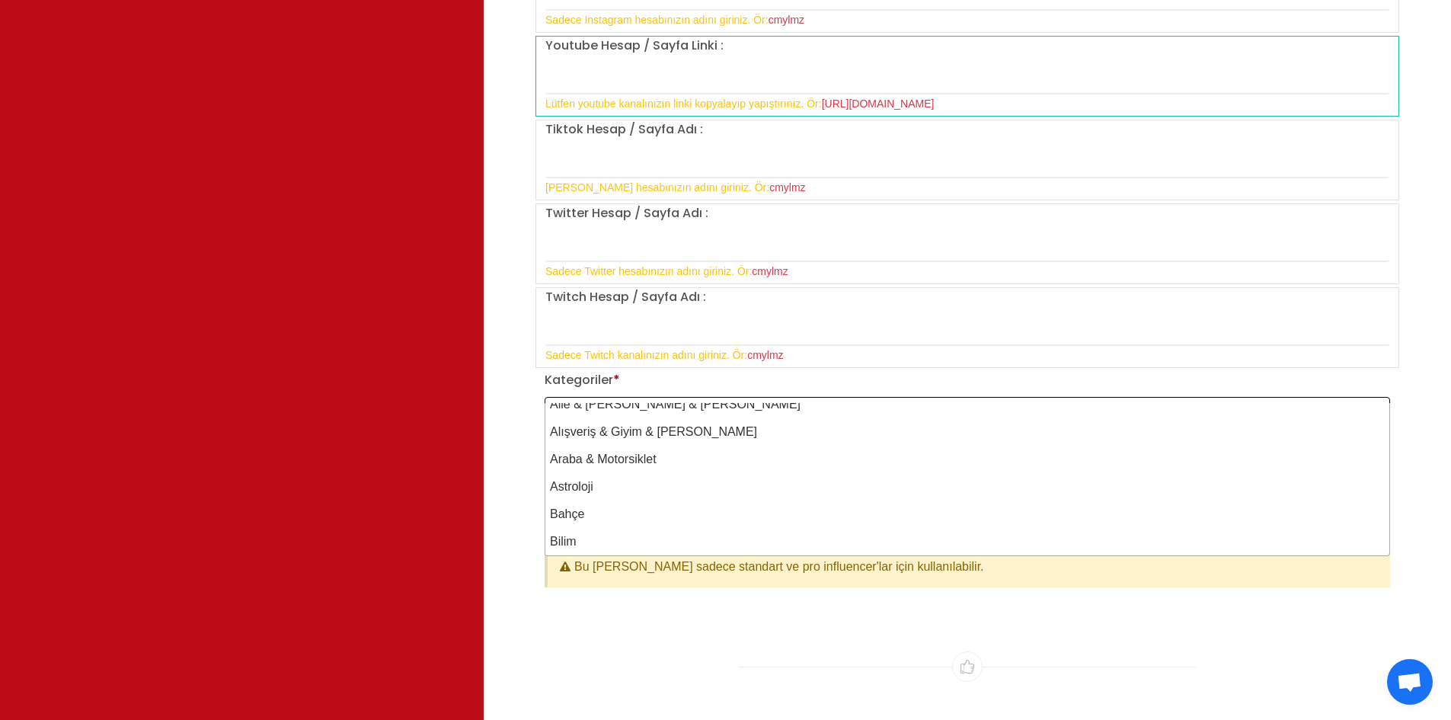
scroll to position [0, 0]
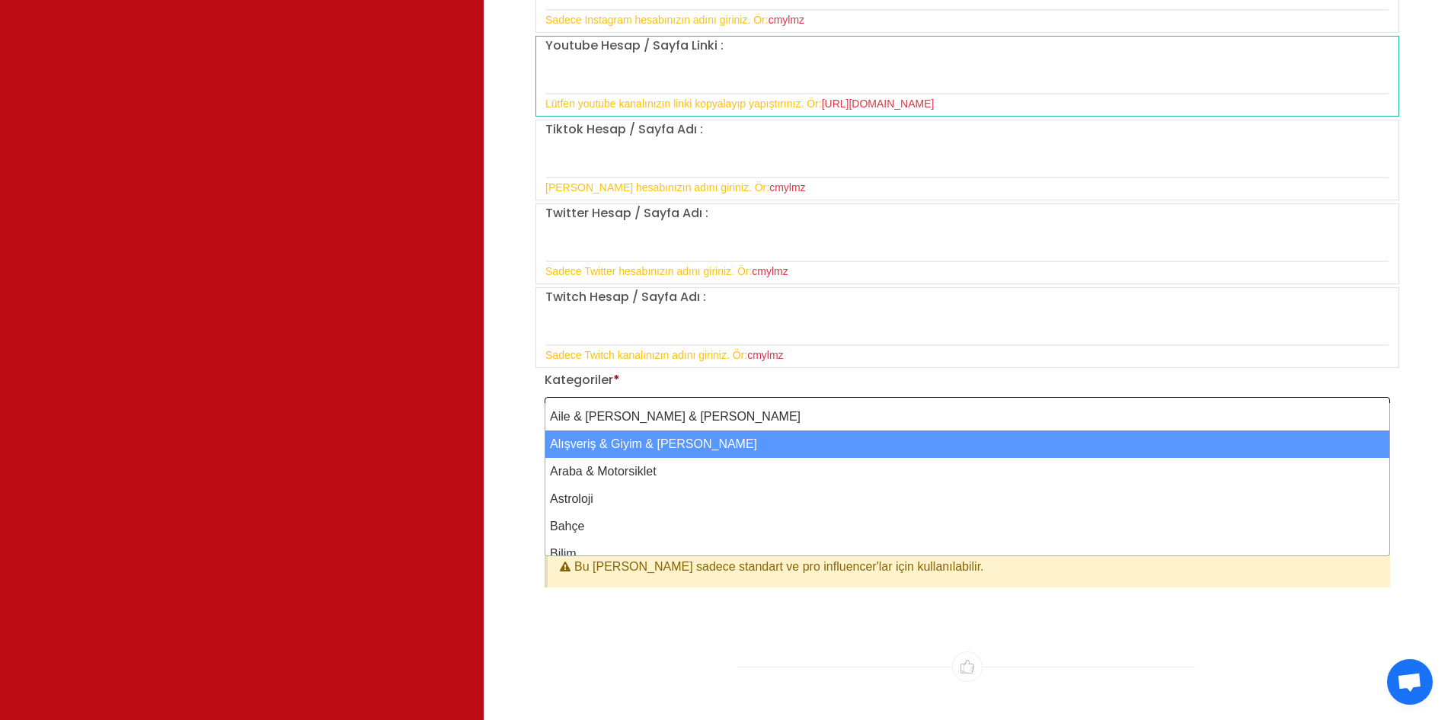
select select "2"
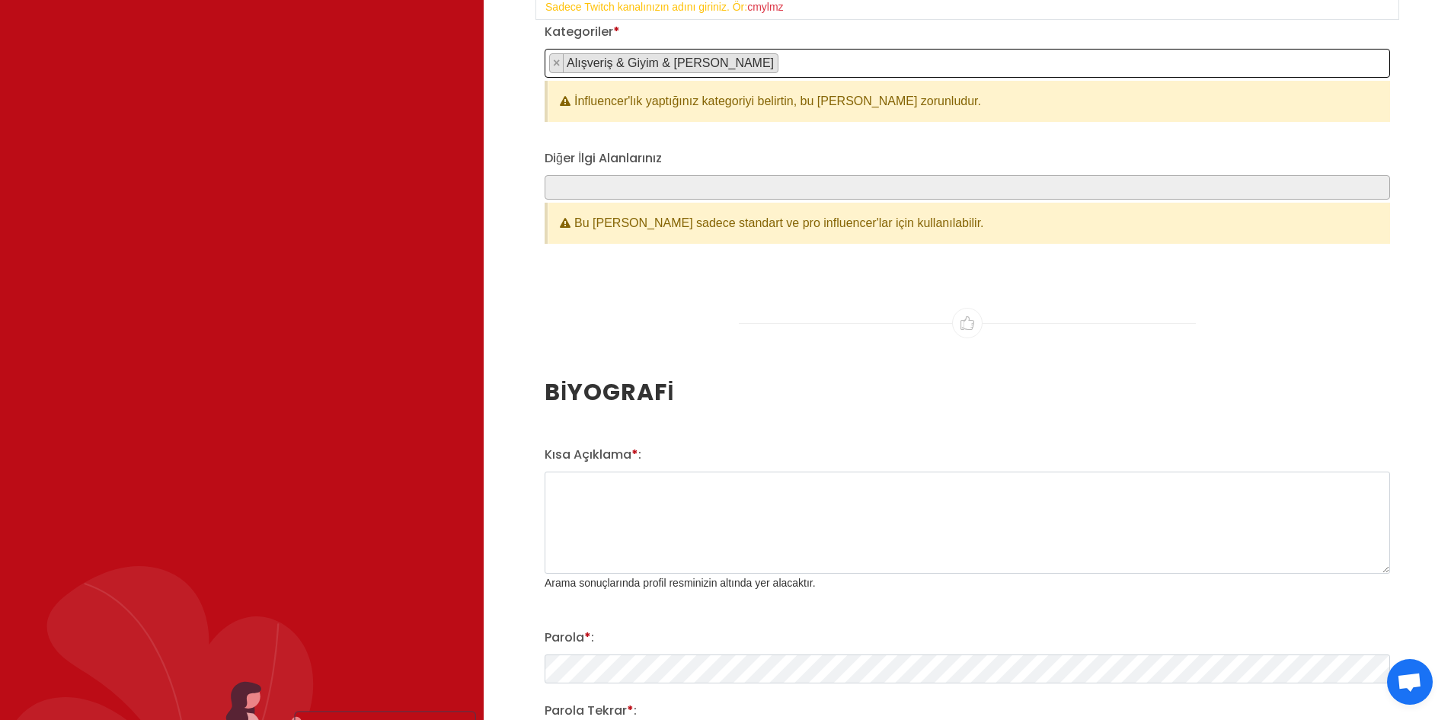
scroll to position [1752, 0]
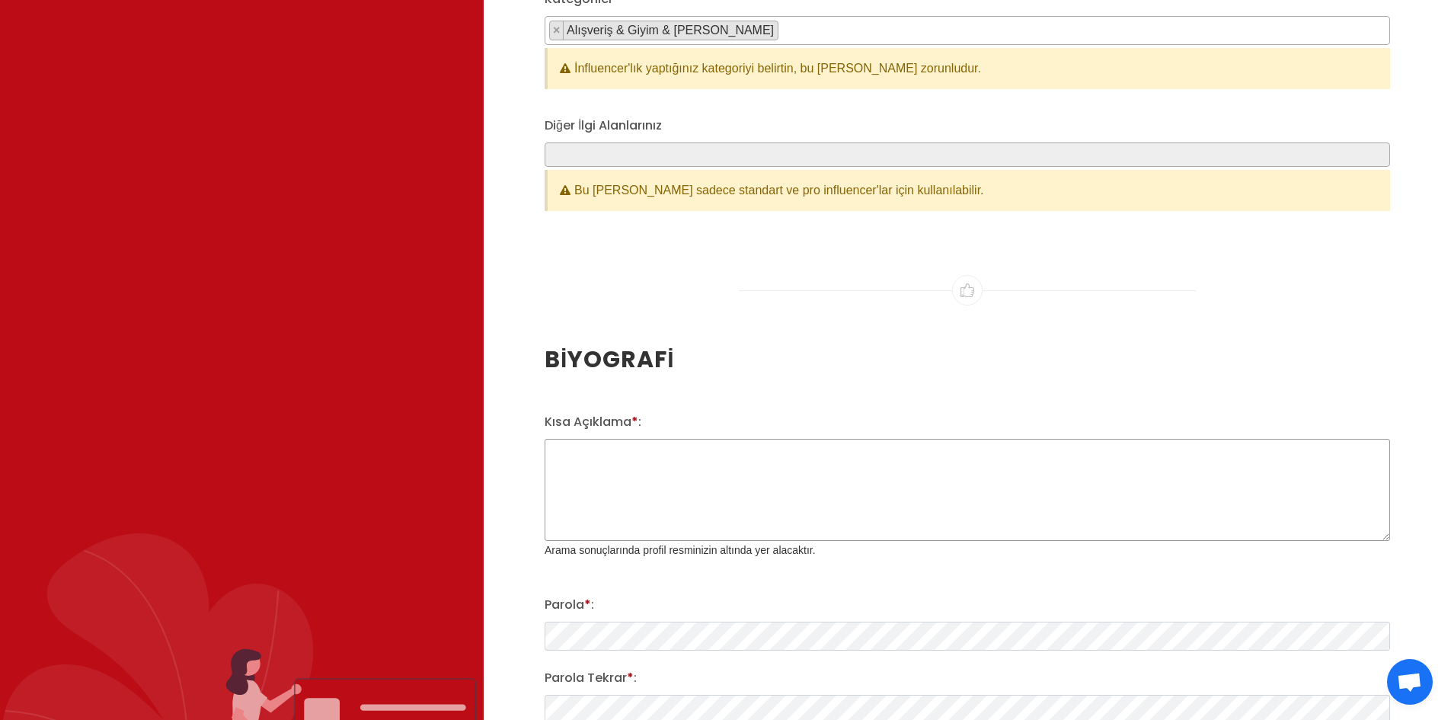
click at [683, 445] on textarea "Kısa Açıklama * :" at bounding box center [968, 490] width 846 height 102
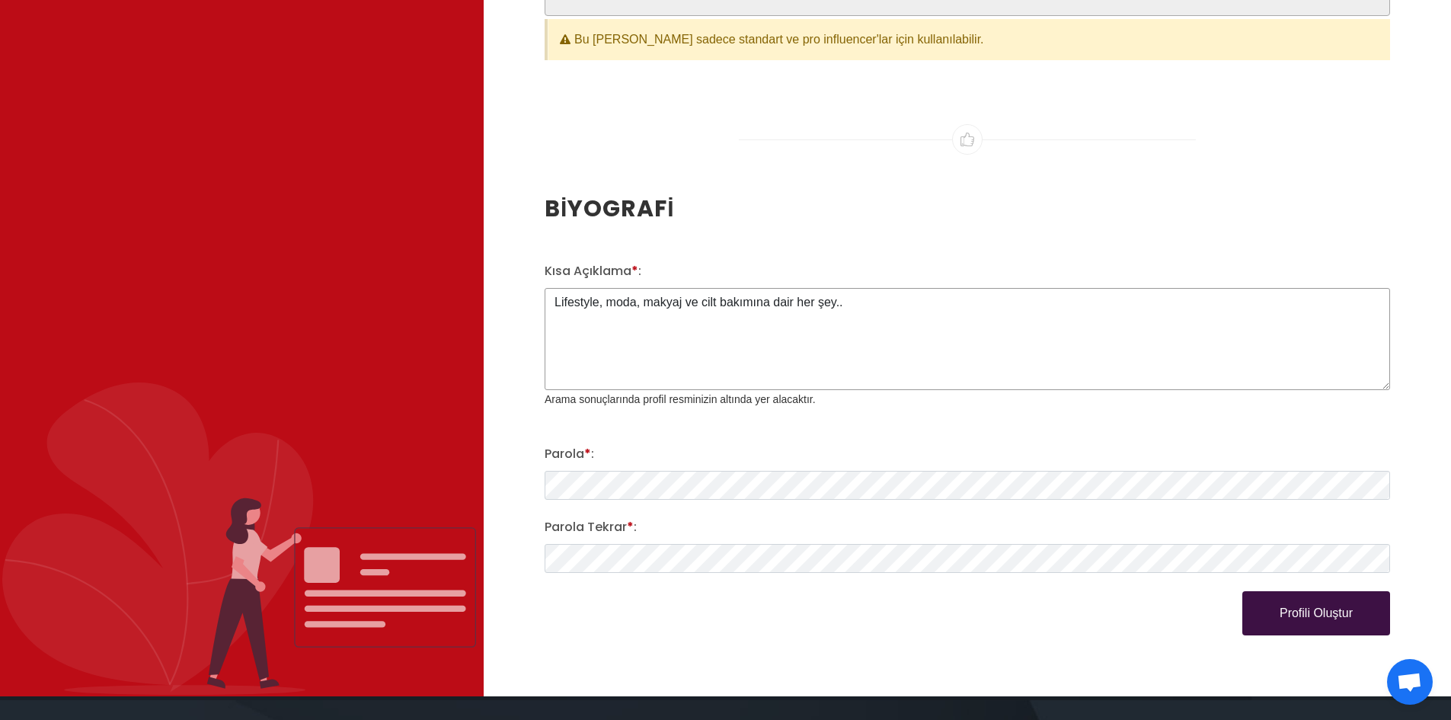
scroll to position [1905, 0]
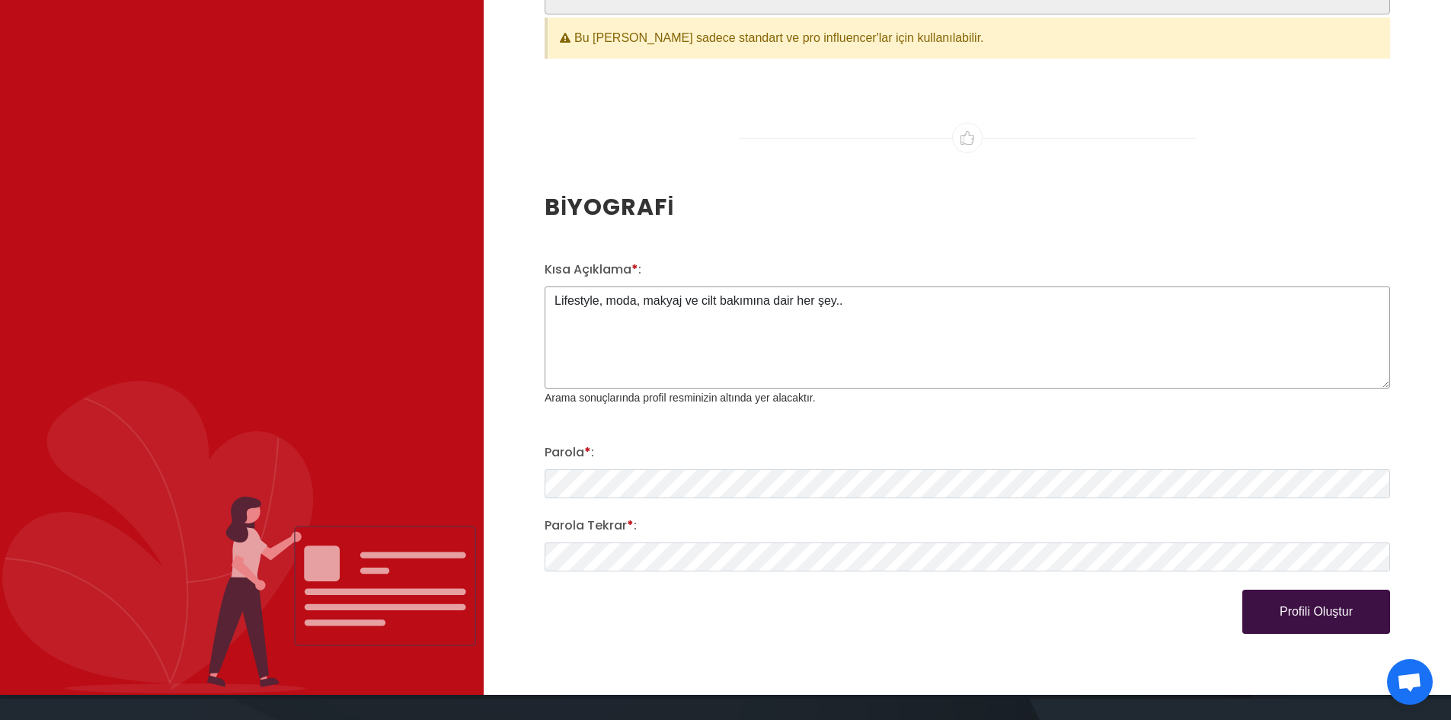
type textarea "Lifestyle, moda, makyaj ve cilt bakımına dair her şey.."
click at [1285, 593] on button "Profili Oluştur" at bounding box center [1317, 612] width 148 height 44
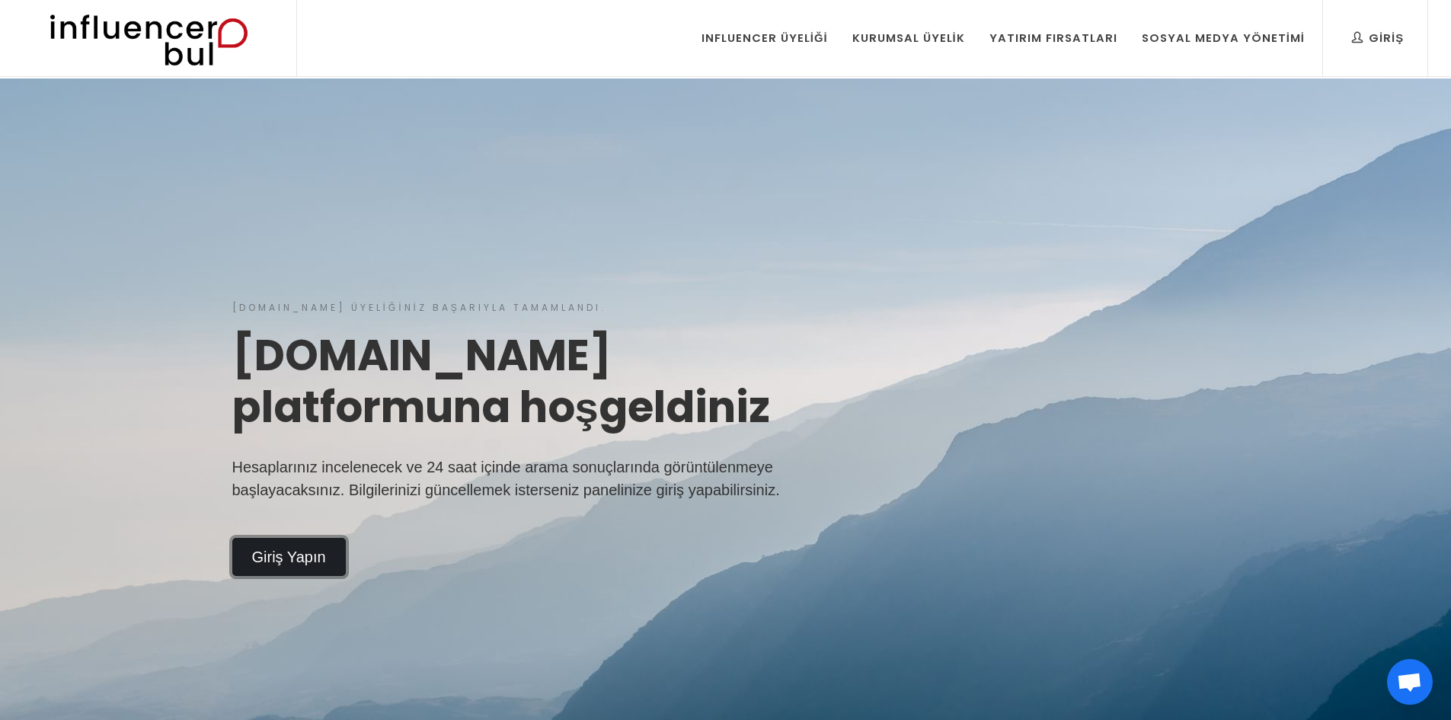
click at [302, 545] on link "Giriş Yapın" at bounding box center [289, 557] width 114 height 38
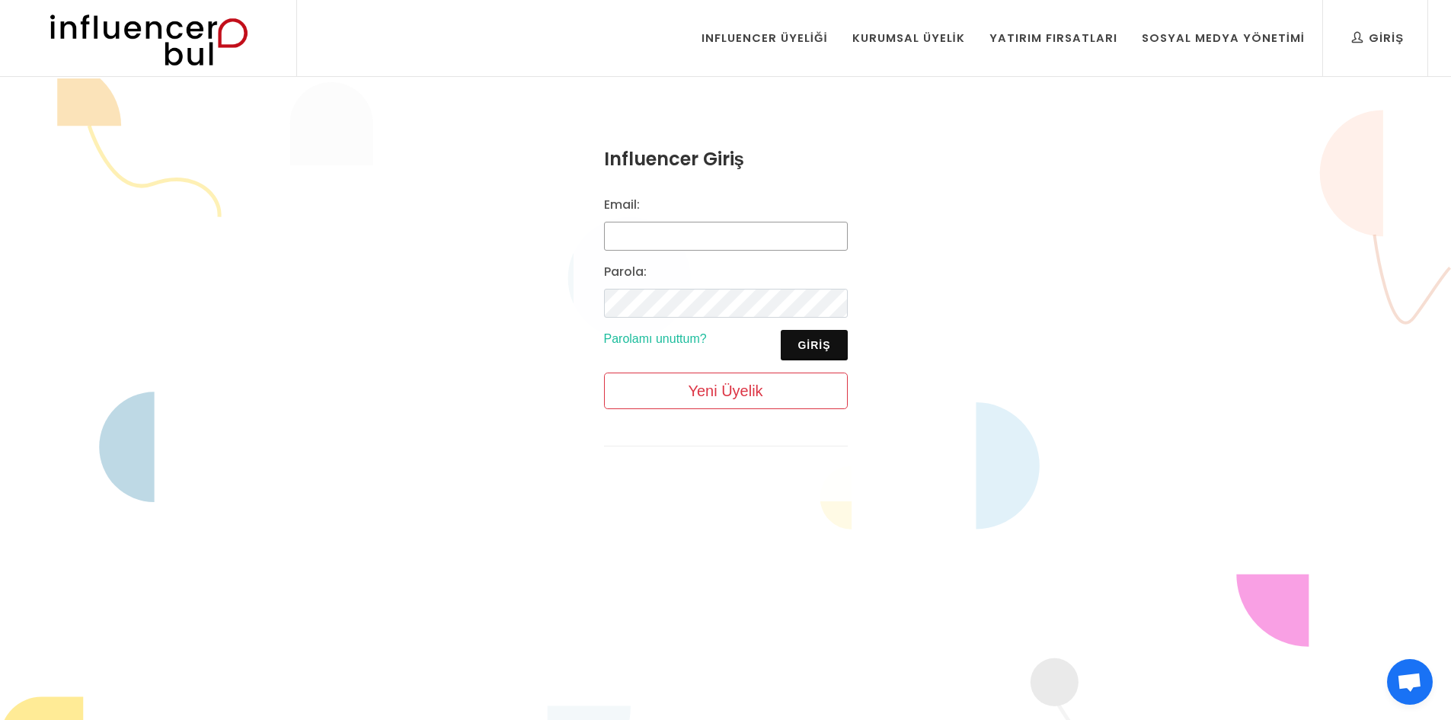
click at [645, 225] on input "Email:" at bounding box center [726, 236] width 244 height 29
type input "[EMAIL_ADDRESS][DOMAIN_NAME]"
click at [817, 348] on button "Giriş" at bounding box center [814, 345] width 66 height 30
